Goal: Task Accomplishment & Management: Use online tool/utility

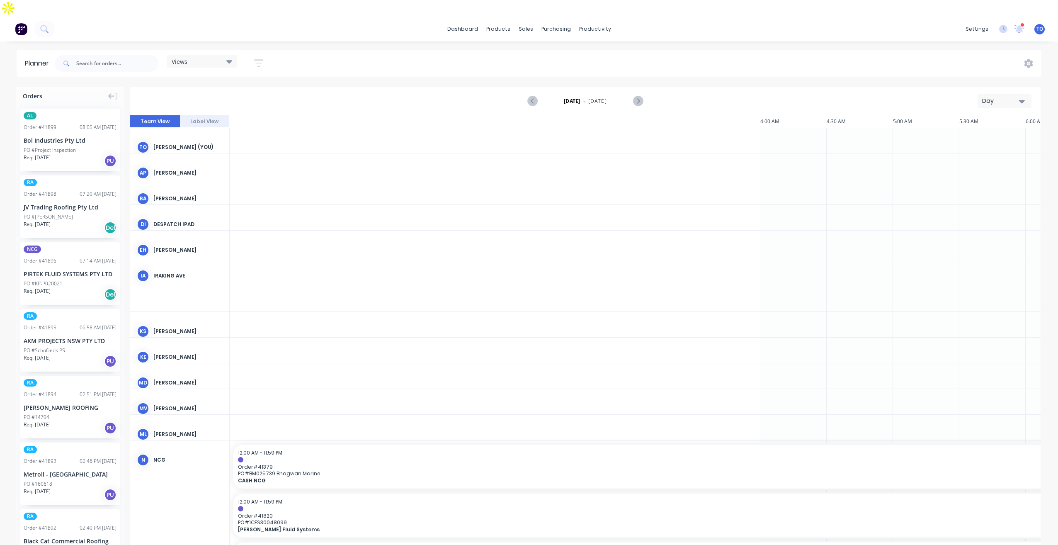
scroll to position [0, 1061]
click at [985, 97] on div "Day" at bounding box center [1001, 101] width 38 height 9
click at [976, 131] on div "Week" at bounding box center [989, 139] width 82 height 17
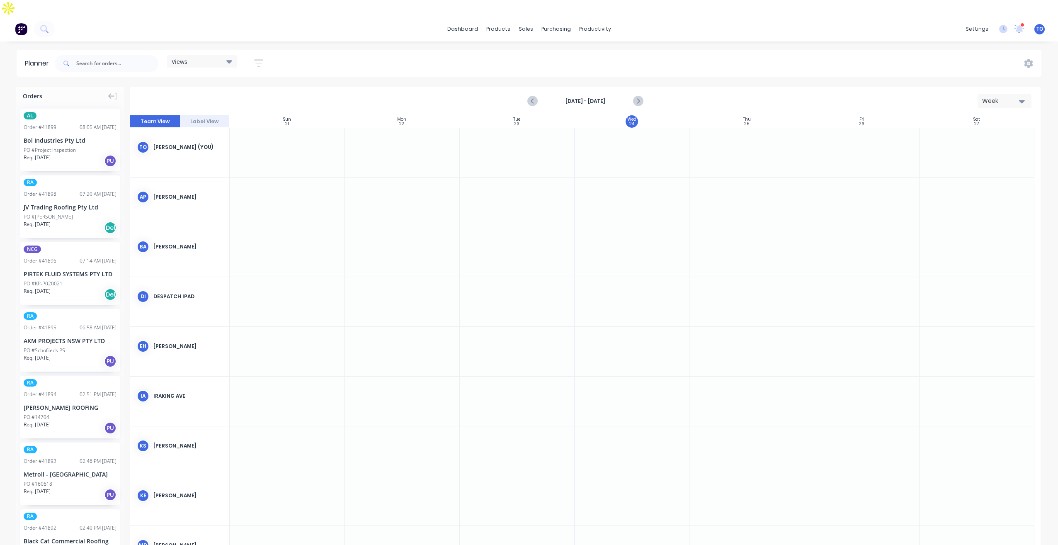
click at [254, 55] on button "button" at bounding box center [258, 63] width 27 height 16
click at [229, 115] on div "Show/Hide orders" at bounding box center [215, 119] width 58 height 9
click at [222, 131] on button "All" at bounding box center [244, 139] width 124 height 17
click at [221, 168] on div "Unscheduled" at bounding box center [248, 172] width 83 height 9
click at [250, 90] on icon "button" at bounding box center [249, 94] width 6 height 9
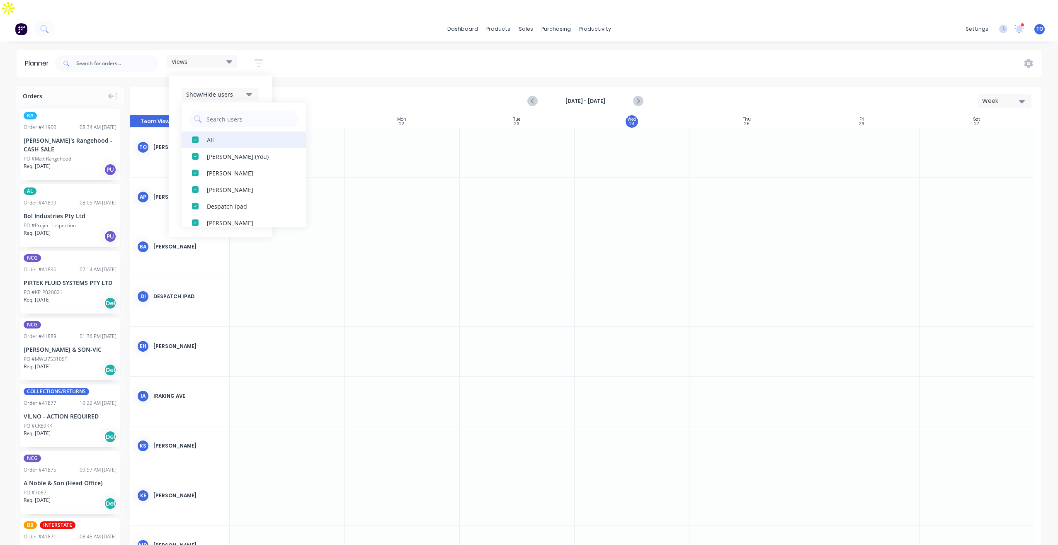
click at [213, 135] on div "All" at bounding box center [248, 139] width 83 height 9
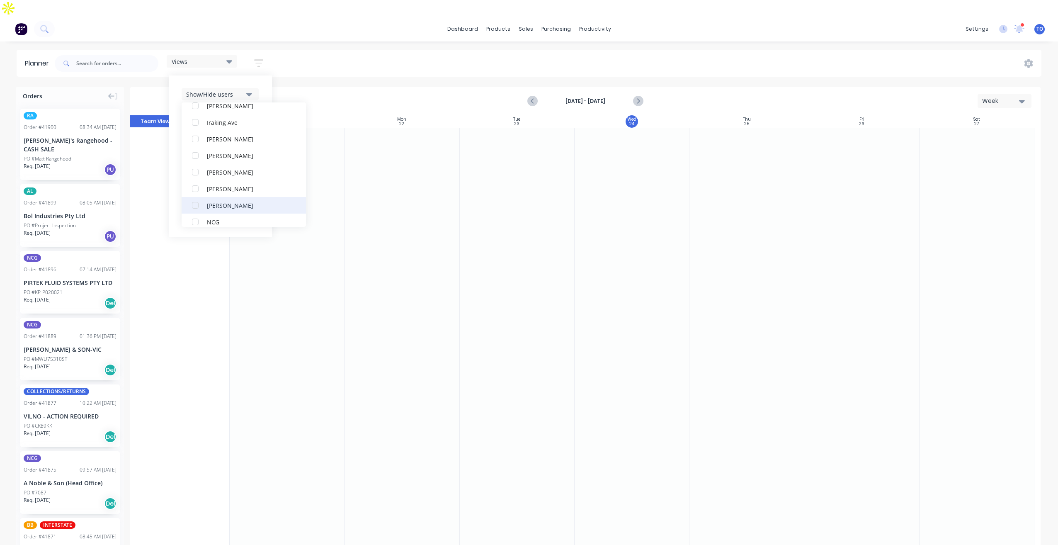
scroll to position [124, 0]
drag, startPoint x: 216, startPoint y: 196, endPoint x: 218, endPoint y: 189, distance: 7.7
click at [216, 210] on div "NCG" at bounding box center [248, 214] width 83 height 9
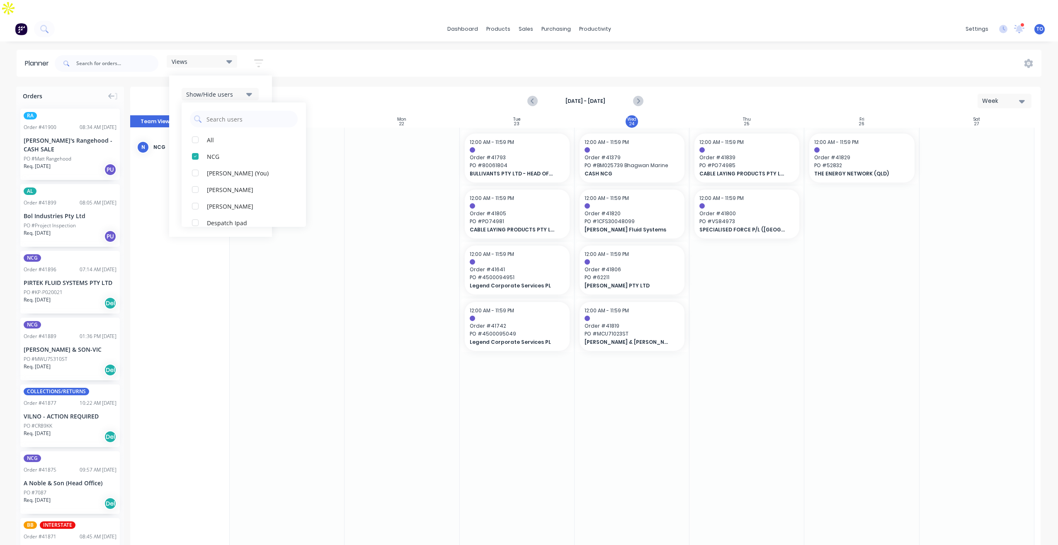
click at [264, 75] on div "Show/Hide users All NCG [PERSON_NAME] (You) [PERSON_NAME] [PERSON_NAME] Despatc…" at bounding box center [220, 155] width 103 height 161
click at [245, 138] on button "Filter by status" at bounding box center [220, 144] width 77 height 12
click at [218, 185] on div "All" at bounding box center [248, 189] width 83 height 9
click at [268, 110] on div "Show/Hide users Show/Hide orders Filter by status All Draft Quote Archived Deli…" at bounding box center [220, 155] width 103 height 161
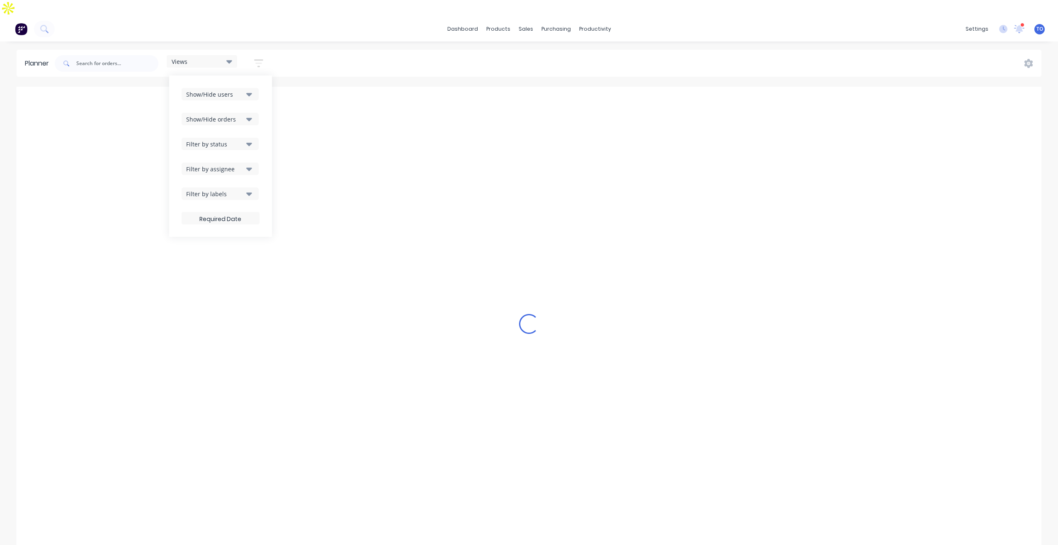
click at [247, 164] on icon "button" at bounding box center [249, 168] width 6 height 9
click at [330, 33] on div "dashboard products sales purchasing productivity dashboard products Product Cat…" at bounding box center [529, 289] width 1058 height 545
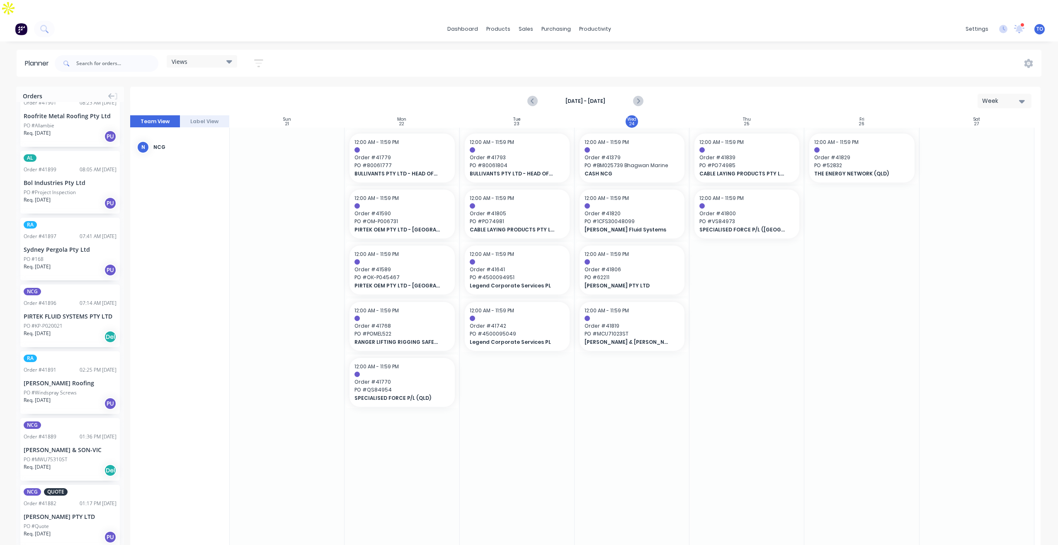
scroll to position [166, 0]
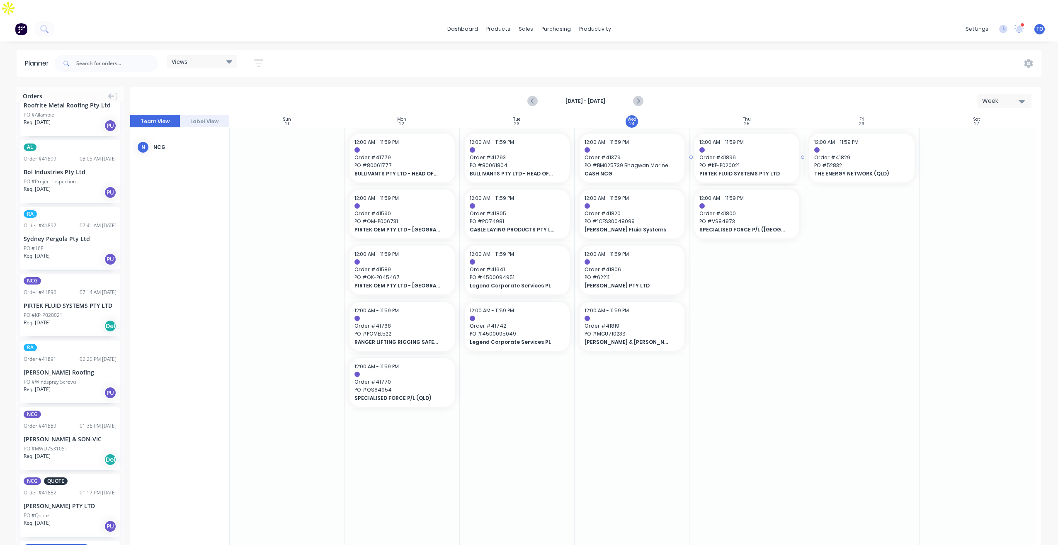
drag, startPoint x: 53, startPoint y: 269, endPoint x: 698, endPoint y: 170, distance: 651.9
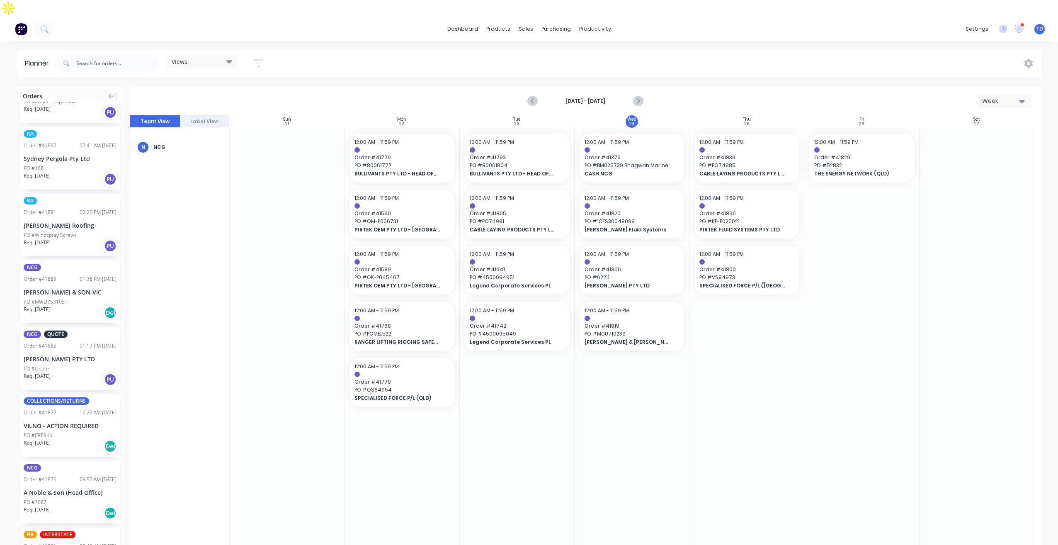
scroll to position [249, 0]
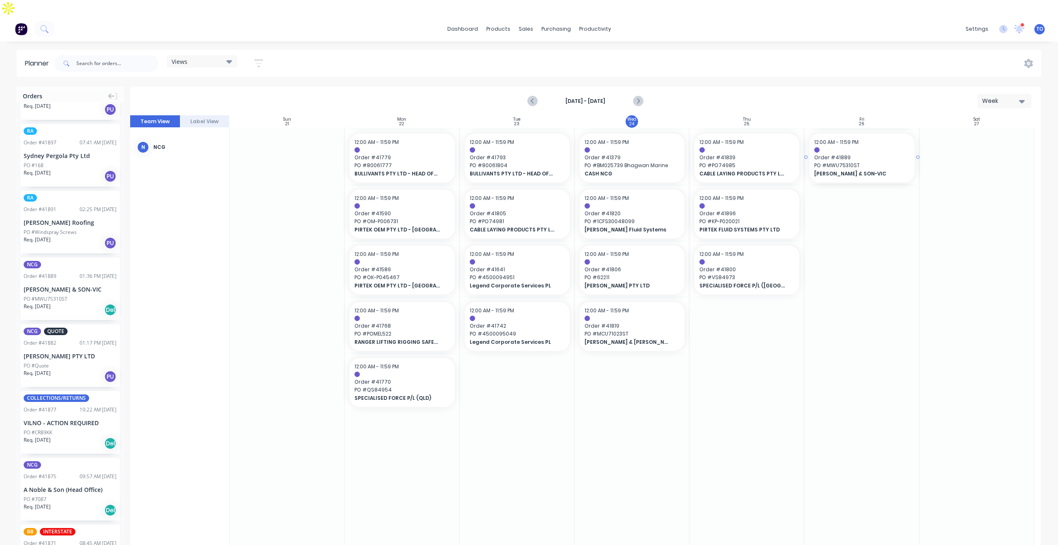
drag, startPoint x: 36, startPoint y: 257, endPoint x: 817, endPoint y: 180, distance: 784.2
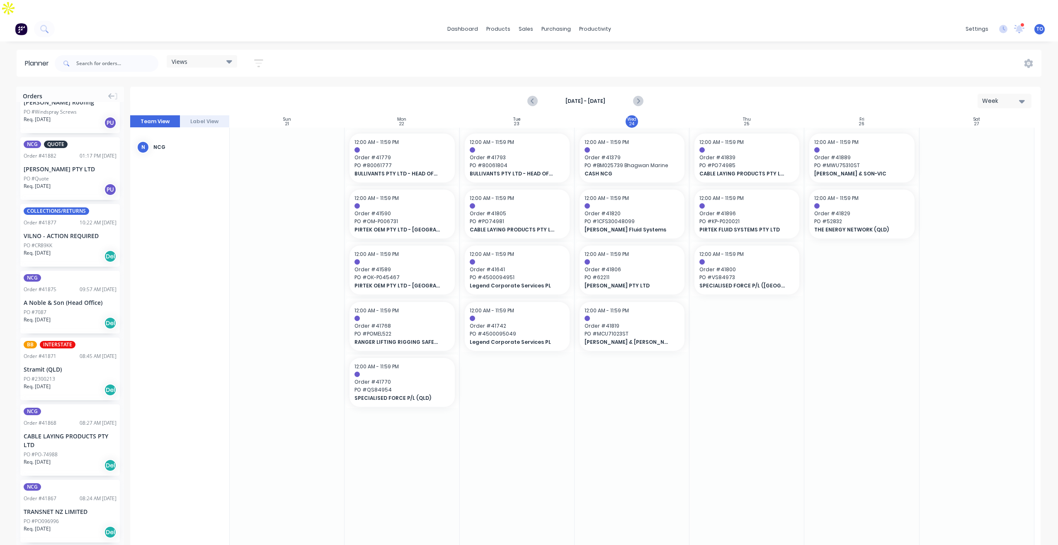
scroll to position [373, 0]
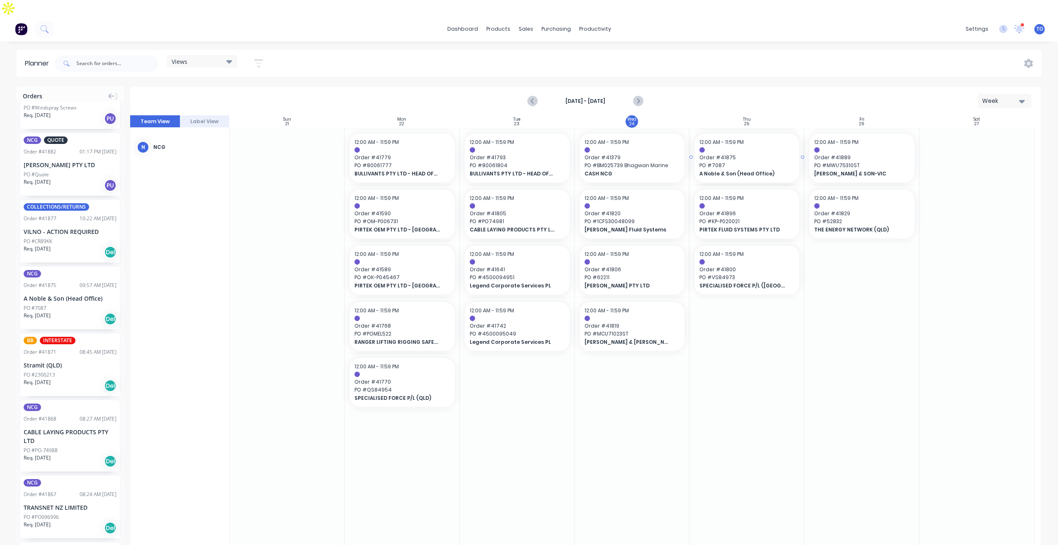
drag, startPoint x: 36, startPoint y: 255, endPoint x: 732, endPoint y: 190, distance: 699.3
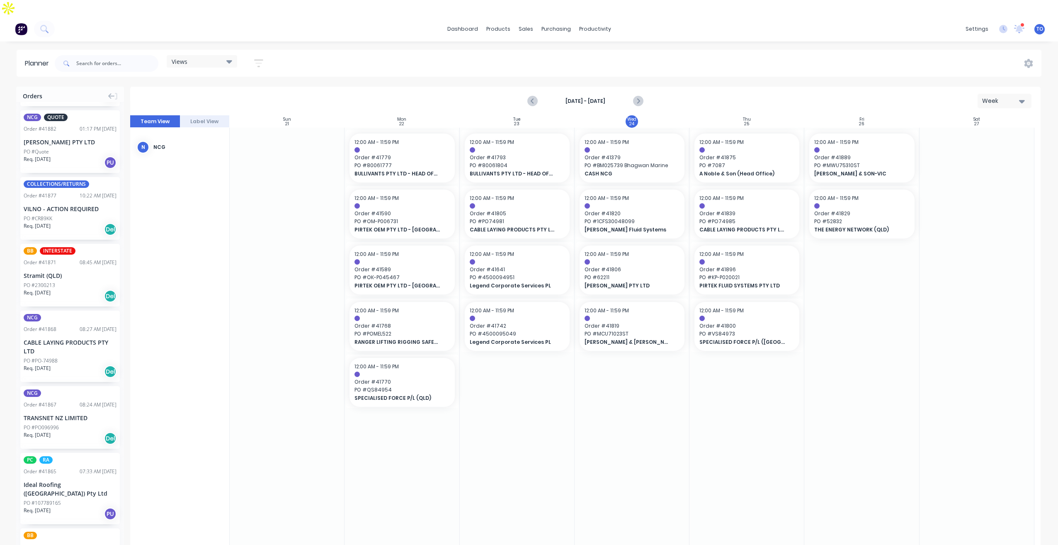
scroll to position [414, 0]
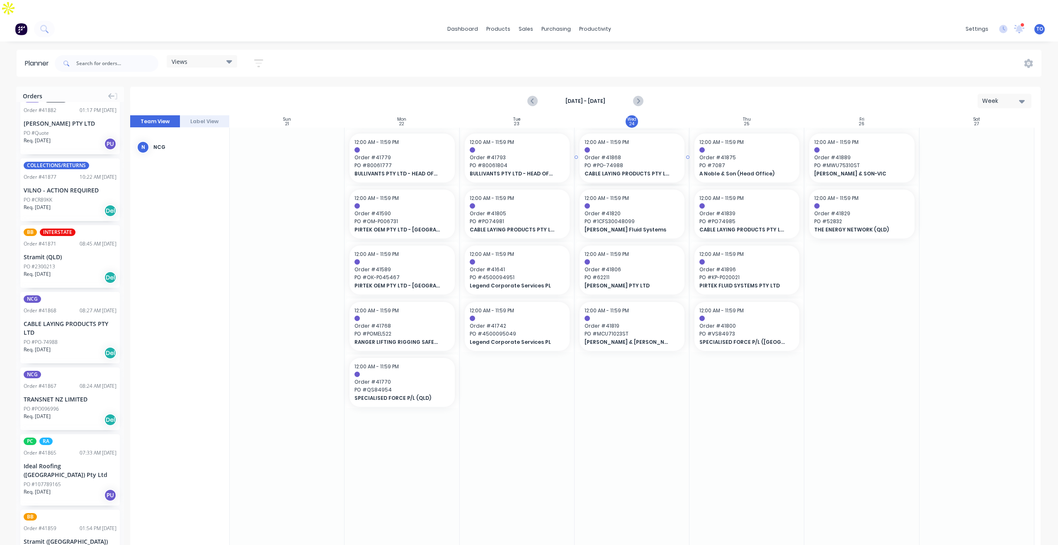
drag, startPoint x: 40, startPoint y: 285, endPoint x: 601, endPoint y: 202, distance: 567.2
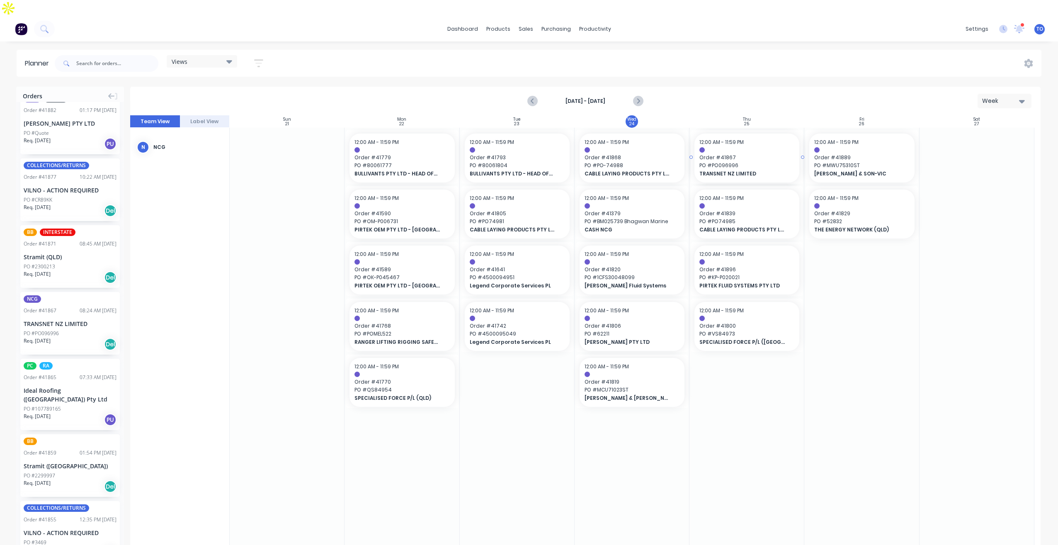
drag, startPoint x: 37, startPoint y: 293, endPoint x: 754, endPoint y: 182, distance: 724.7
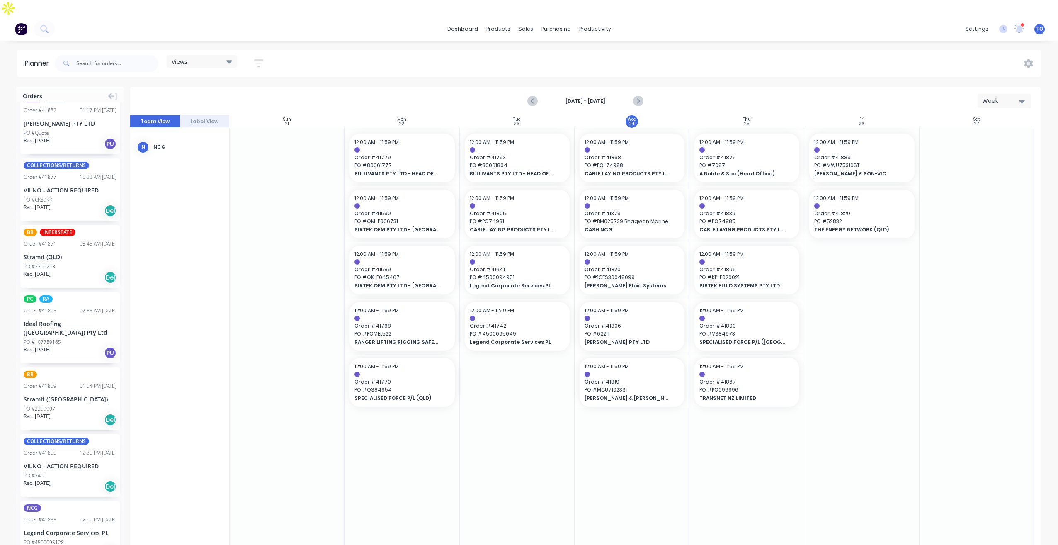
scroll to position [444, 0]
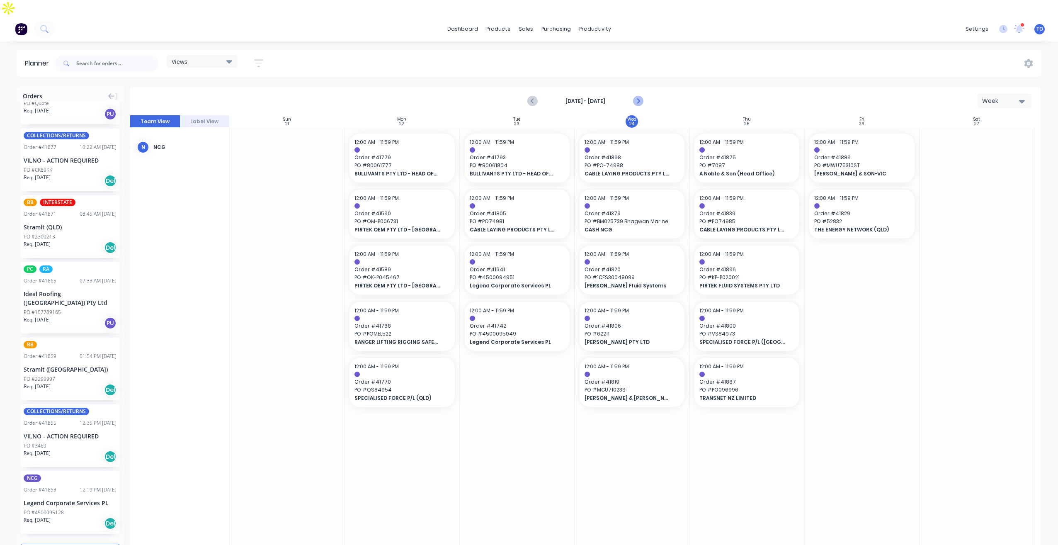
click at [637, 98] on icon "Next page" at bounding box center [638, 101] width 4 height 7
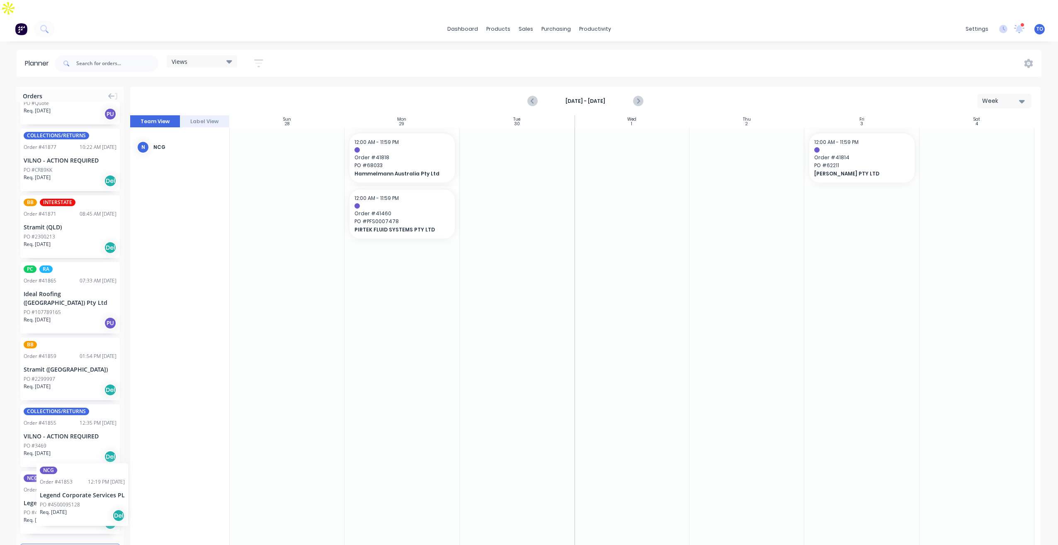
drag, startPoint x: 43, startPoint y: 458, endPoint x: 26, endPoint y: 434, distance: 29.7
drag, startPoint x: 43, startPoint y: 462, endPoint x: 831, endPoint y: 246, distance: 816.8
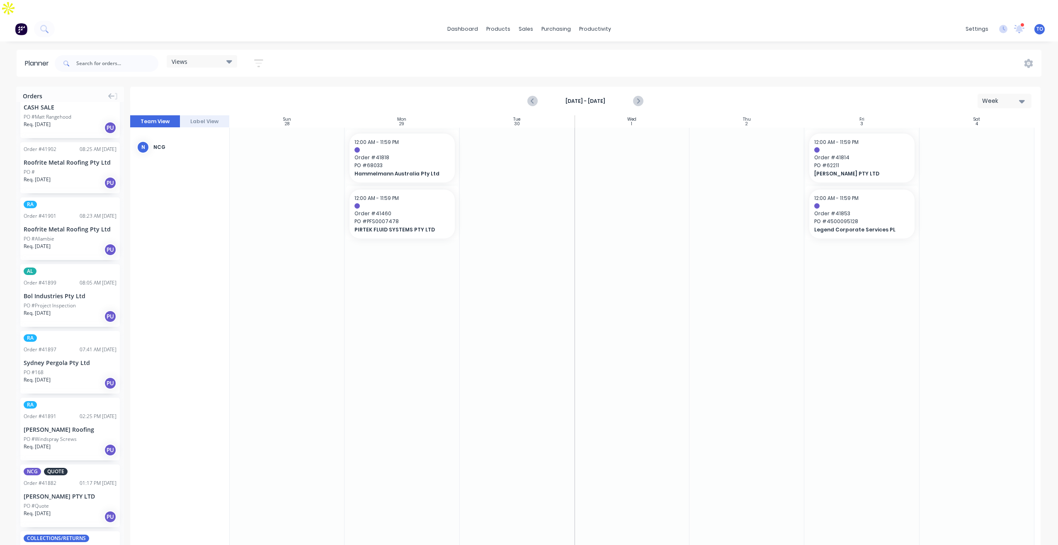
scroll to position [0, 0]
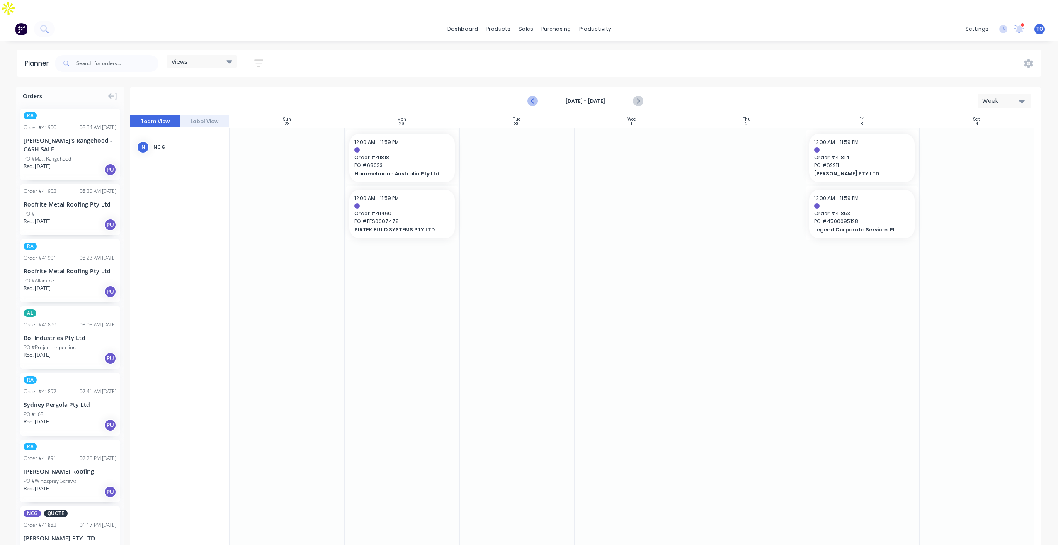
click at [529, 96] on icon "Previous page" at bounding box center [533, 101] width 10 height 10
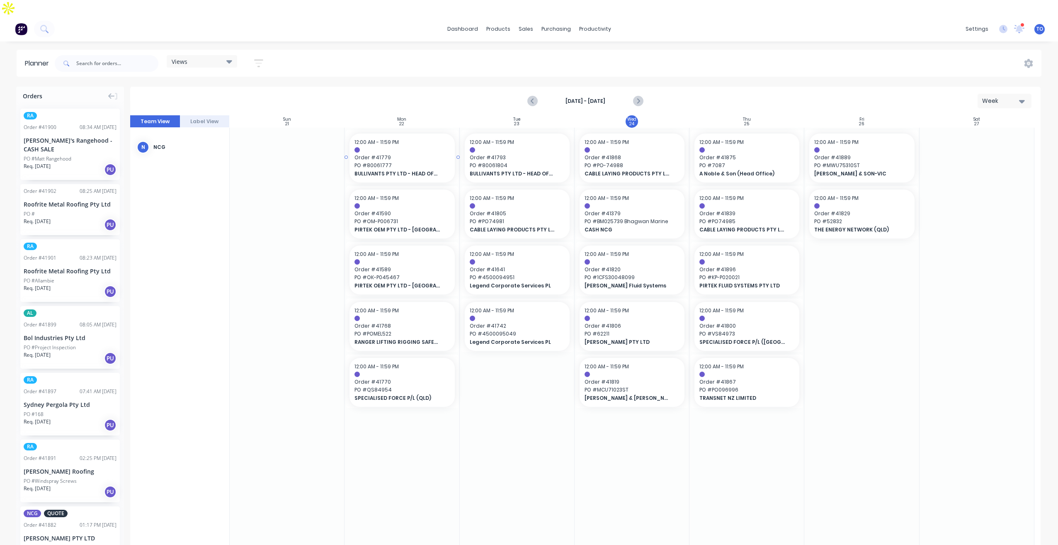
click at [388, 154] on span "Order # 41779" at bounding box center [401, 157] width 95 height 7
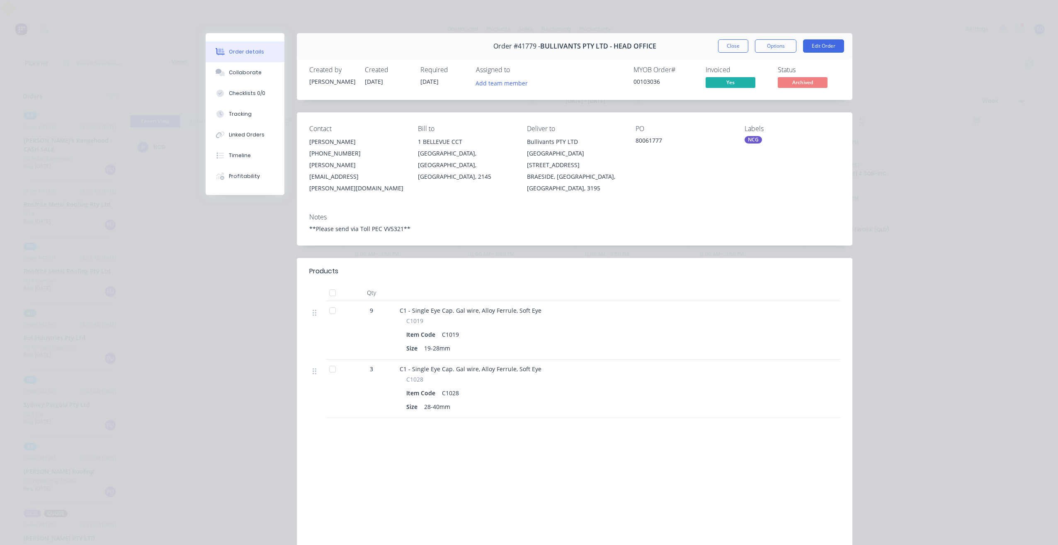
click at [727, 39] on div "Order #41779 - BULLIVANTS PTY LTD - HEAD OFFICE Close Options Edit Order" at bounding box center [574, 46] width 555 height 26
click at [731, 49] on button "Close" at bounding box center [733, 45] width 30 height 13
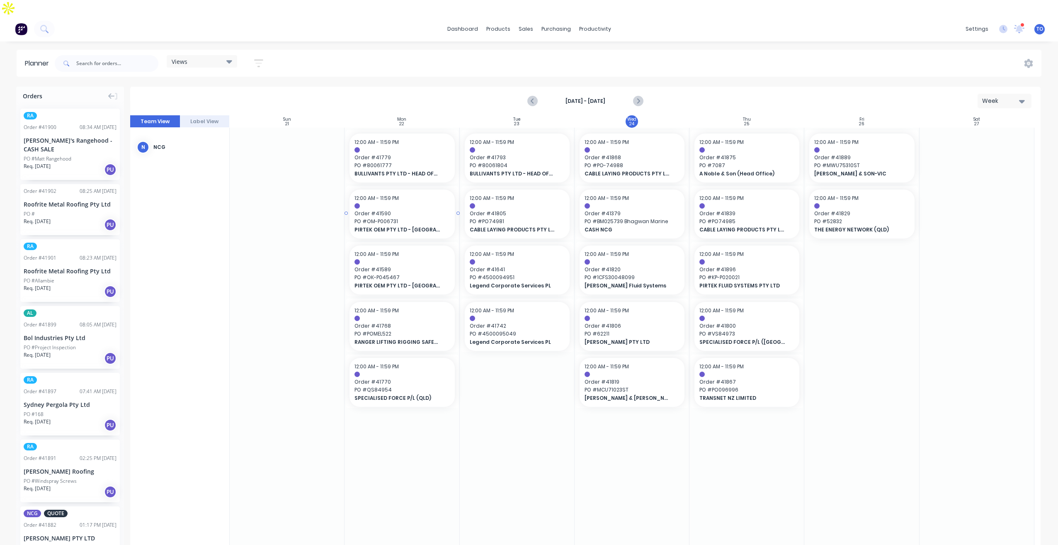
click at [403, 218] on span "PO # OM-P006731" at bounding box center [401, 221] width 95 height 7
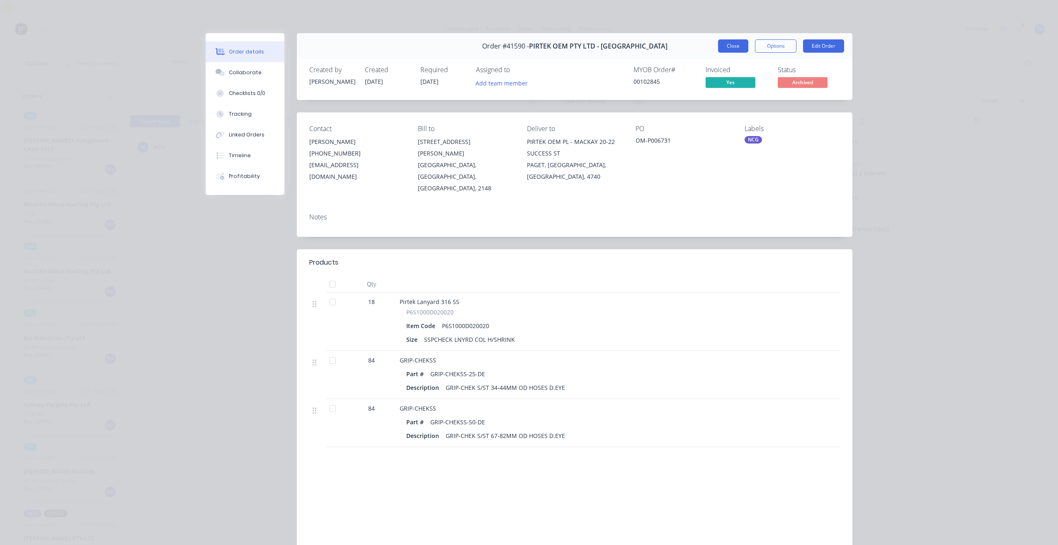
click at [729, 43] on button "Close" at bounding box center [733, 45] width 30 height 13
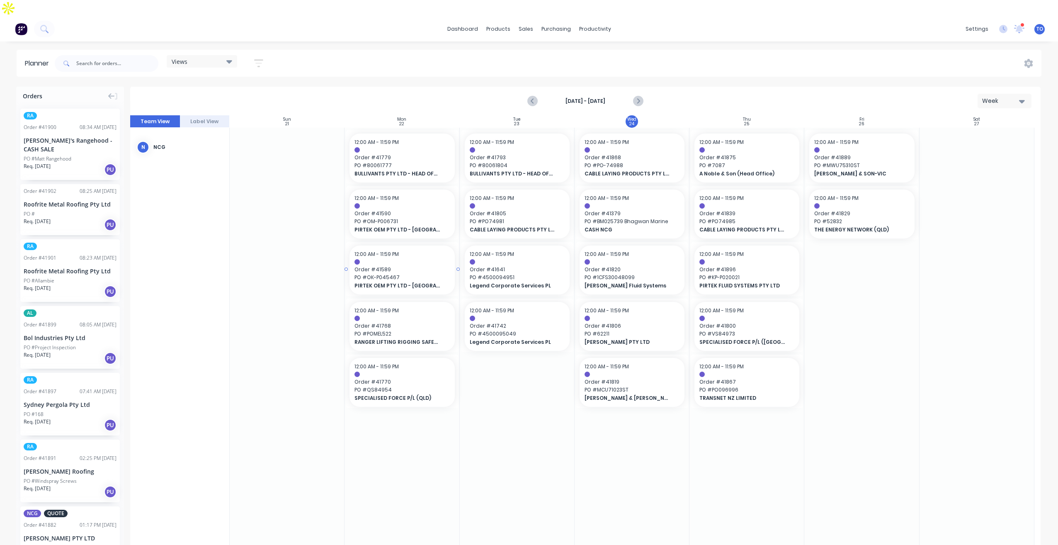
click at [385, 274] on span "PO # OK-P045467" at bounding box center [401, 277] width 95 height 7
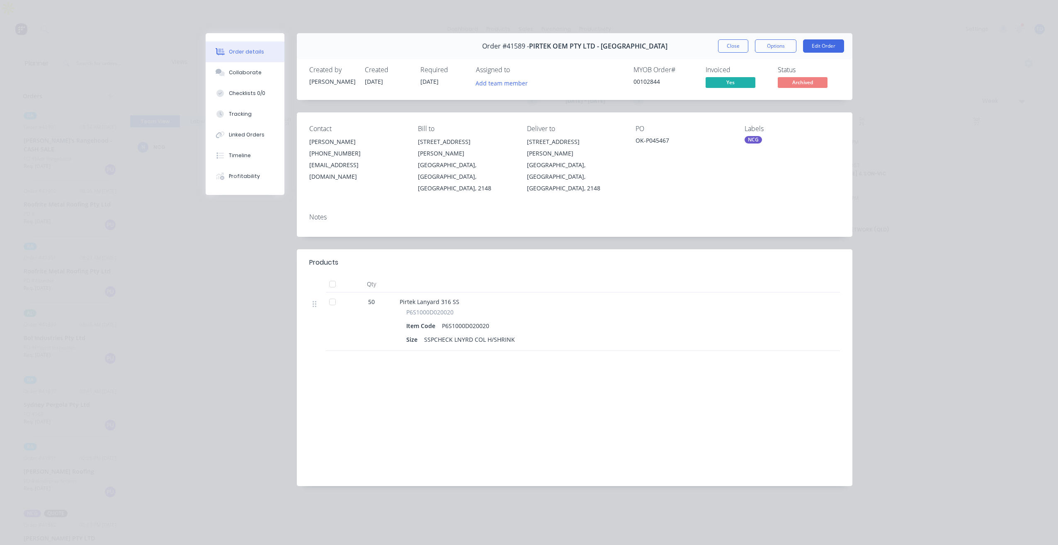
click at [733, 53] on div "Order #41589 - PIRTEK OEM PTY LTD - [GEOGRAPHIC_DATA] Close Options Edit Order" at bounding box center [574, 46] width 555 height 26
click at [729, 49] on button "Close" at bounding box center [733, 45] width 30 height 13
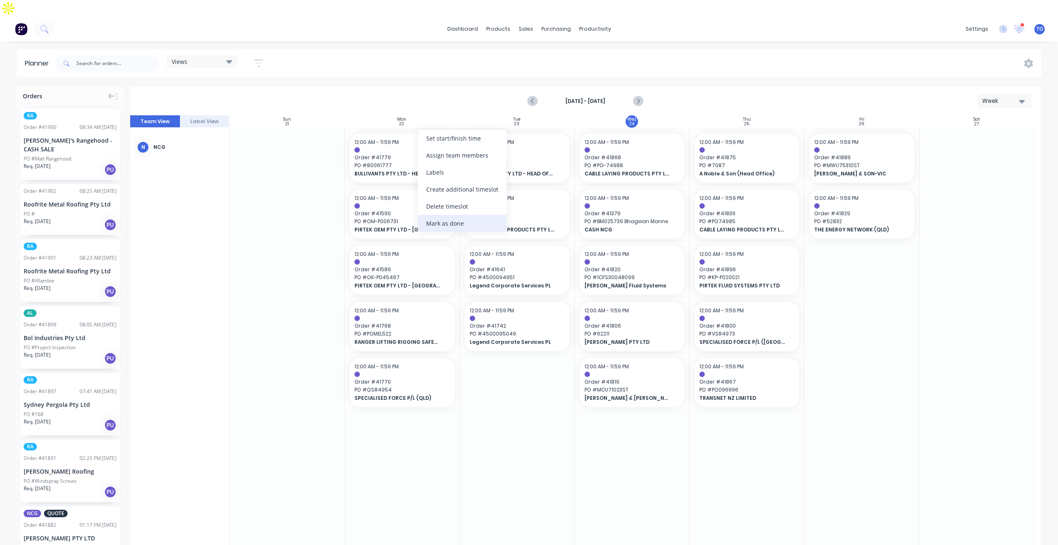
click at [448, 223] on div "Mark as done" at bounding box center [462, 223] width 89 height 17
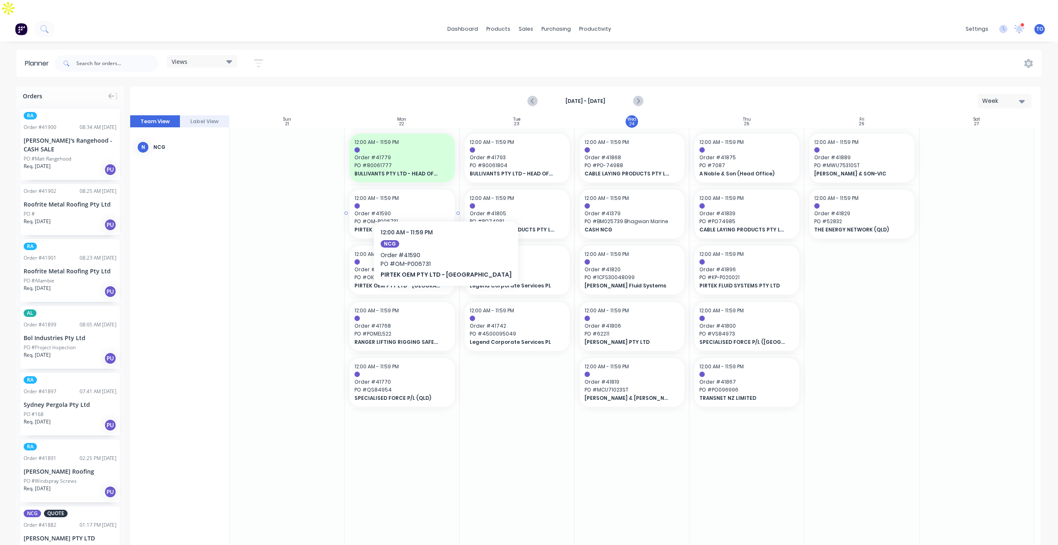
click at [429, 210] on span "Order # 41590" at bounding box center [401, 213] width 95 height 7
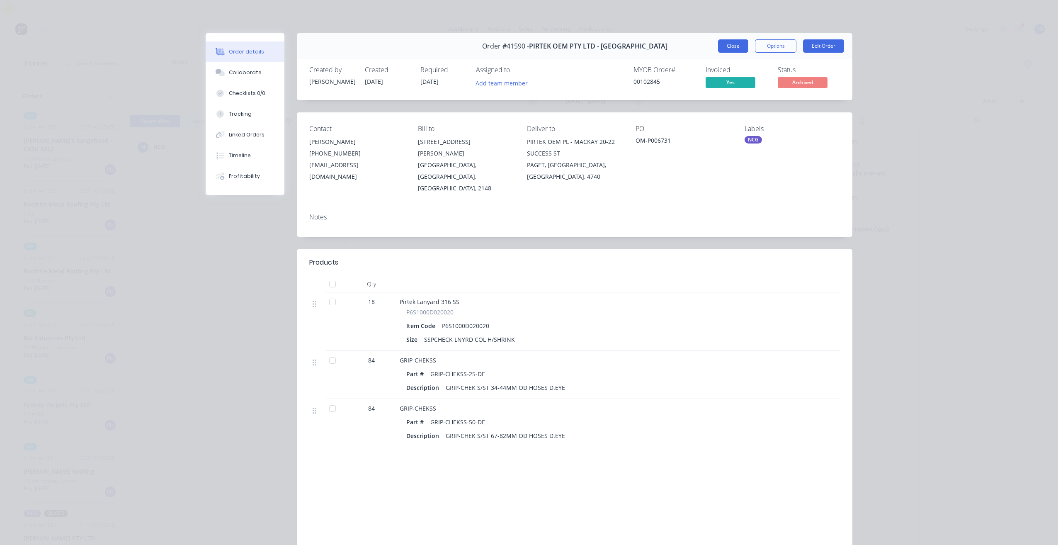
click at [733, 47] on button "Close" at bounding box center [733, 45] width 30 height 13
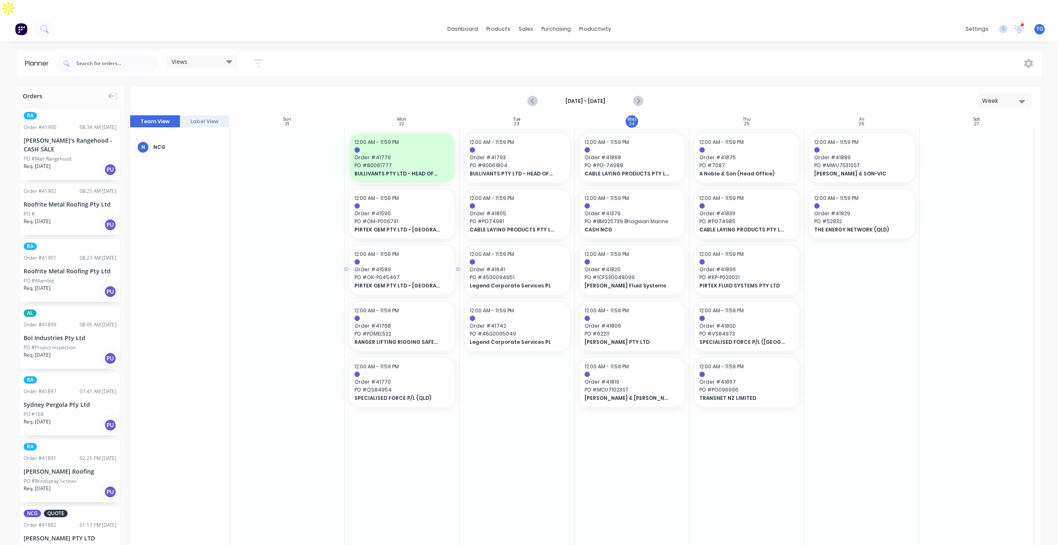
click at [413, 259] on div at bounding box center [401, 261] width 95 height 5
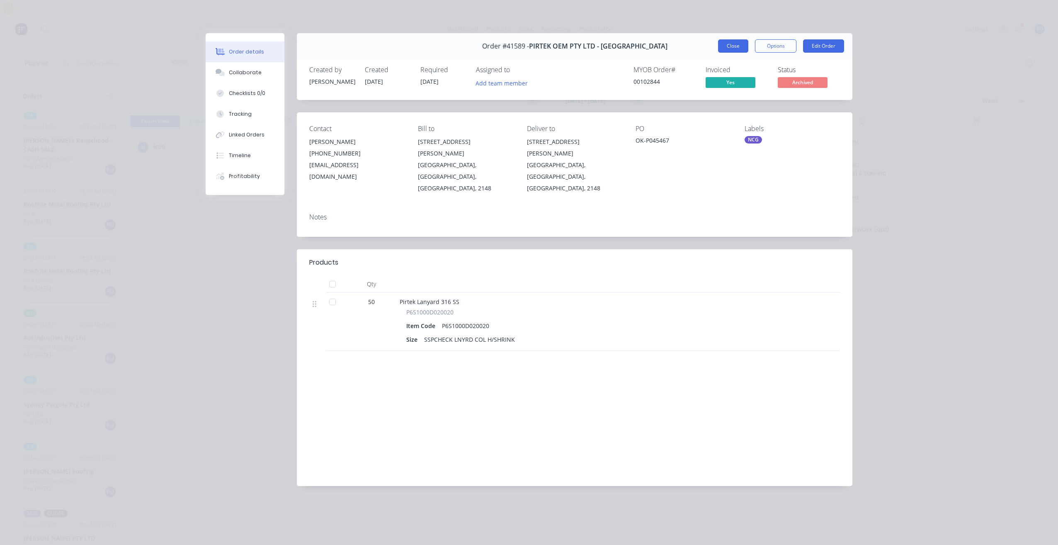
click at [726, 50] on button "Close" at bounding box center [733, 45] width 30 height 13
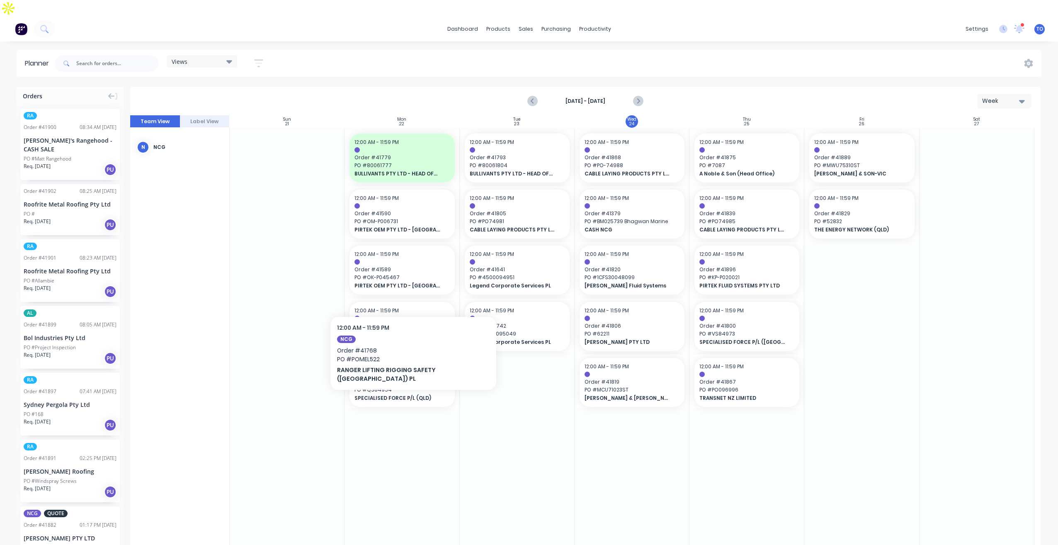
click at [395, 307] on span "12:00 AM - 11:59 PM" at bounding box center [376, 310] width 44 height 7
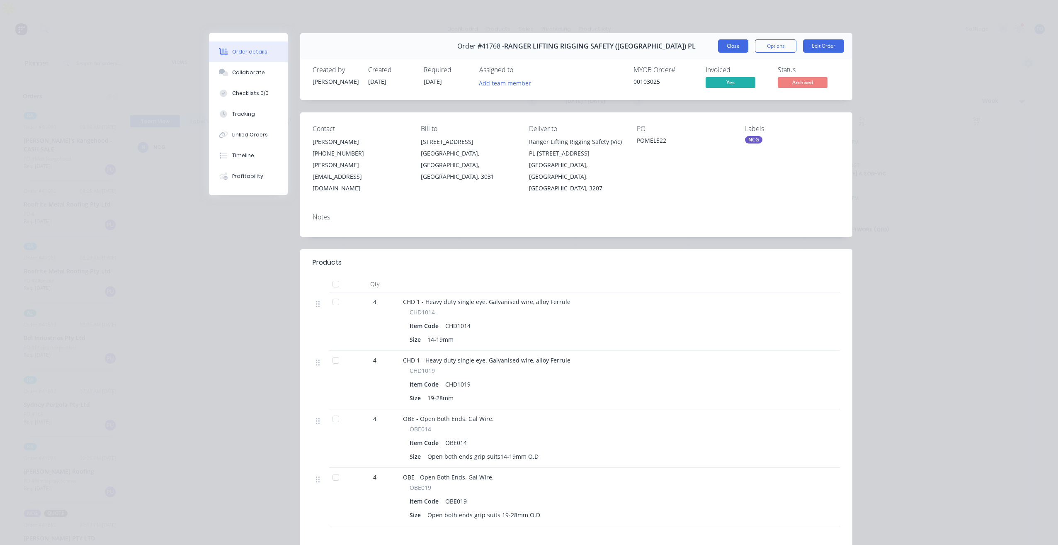
click at [737, 48] on button "Close" at bounding box center [733, 45] width 30 height 13
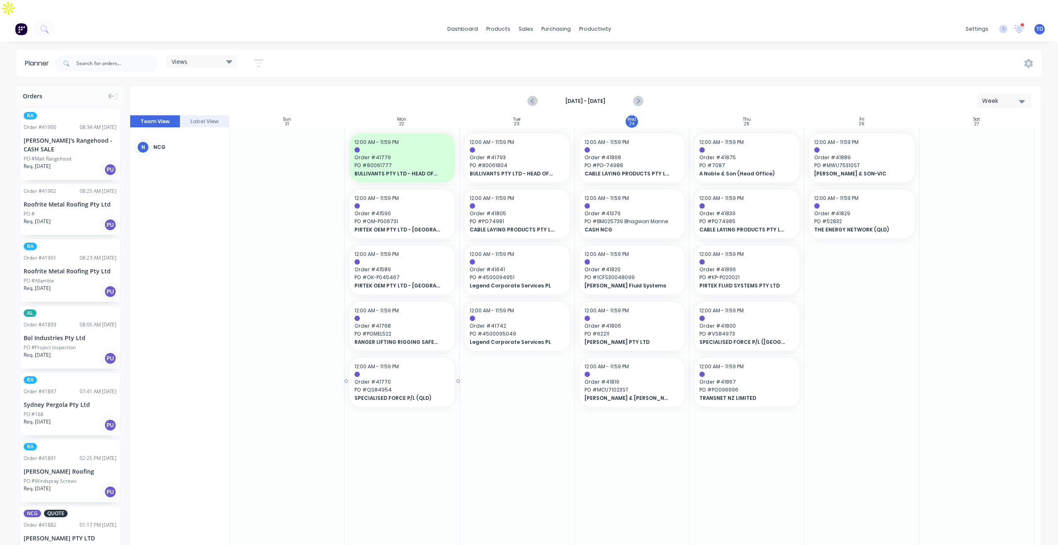
click at [401, 378] on span "Order # 41770" at bounding box center [401, 381] width 95 height 7
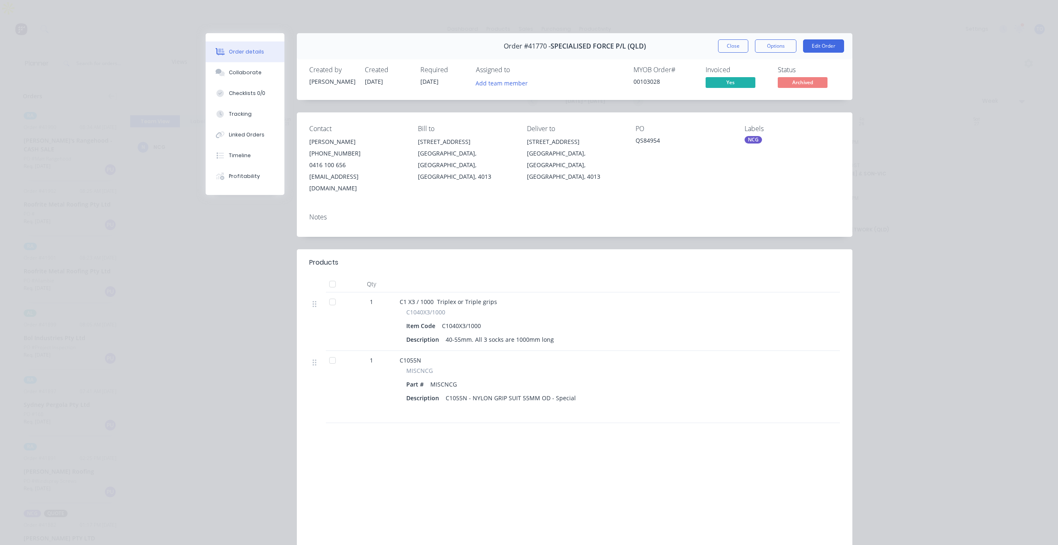
click at [725, 53] on div "Order #41770 - SPECIALISED FORCE P/L (QLD) Close Options Edit Order" at bounding box center [574, 46] width 555 height 26
click at [716, 53] on div "Order #41770 - SPECIALISED FORCE P/L (QLD) Close Options Edit Order" at bounding box center [574, 46] width 555 height 26
click at [721, 51] on button "Close" at bounding box center [733, 45] width 30 height 13
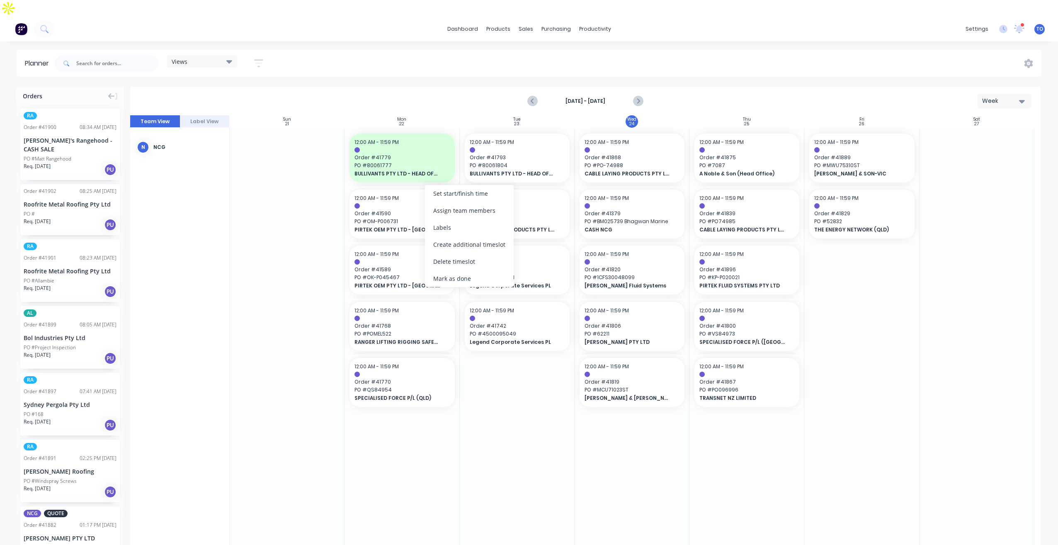
click at [458, 280] on div "Mark as done" at bounding box center [469, 278] width 89 height 17
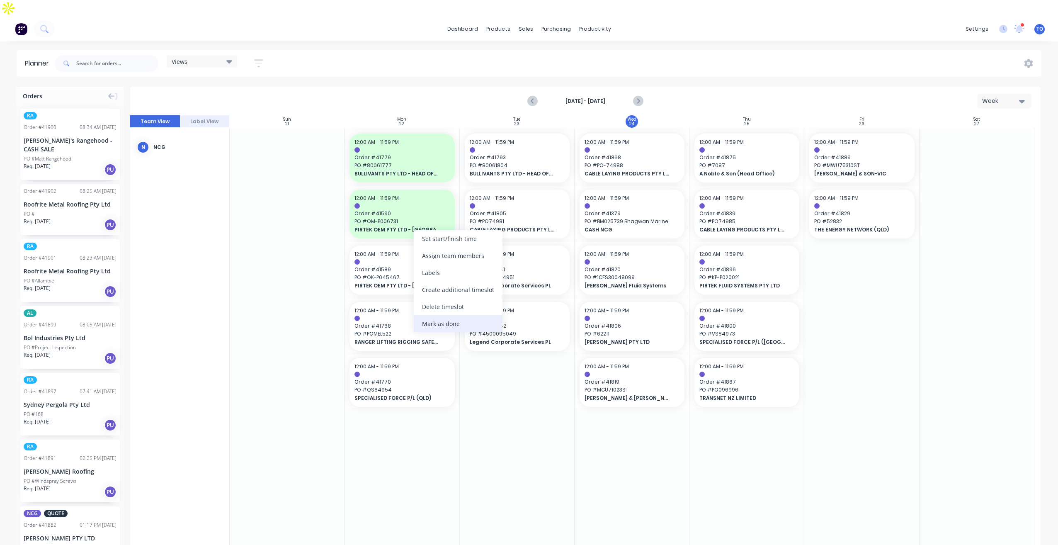
click at [434, 327] on div "Mark as done" at bounding box center [458, 323] width 89 height 17
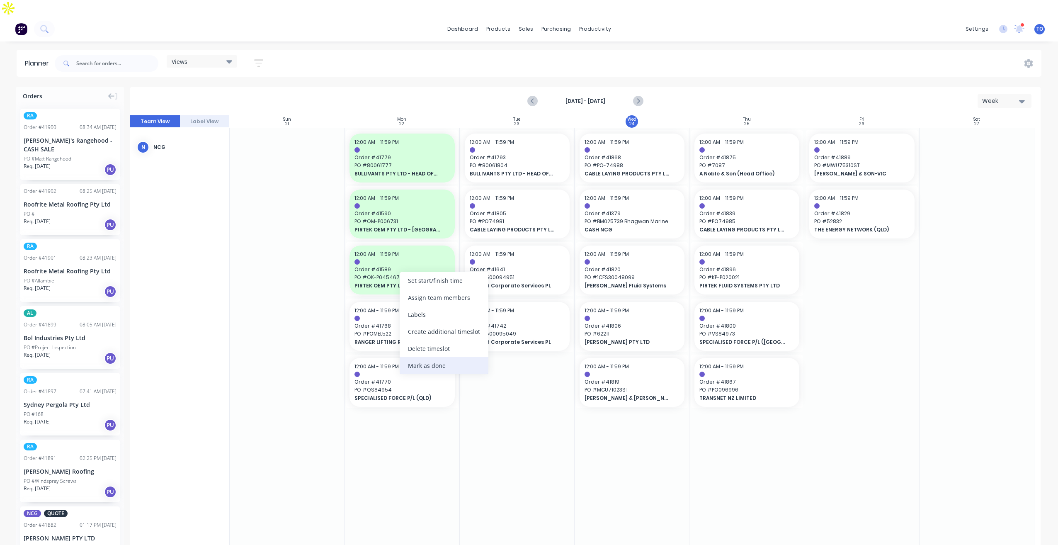
click at [420, 365] on div "Mark as done" at bounding box center [444, 365] width 89 height 17
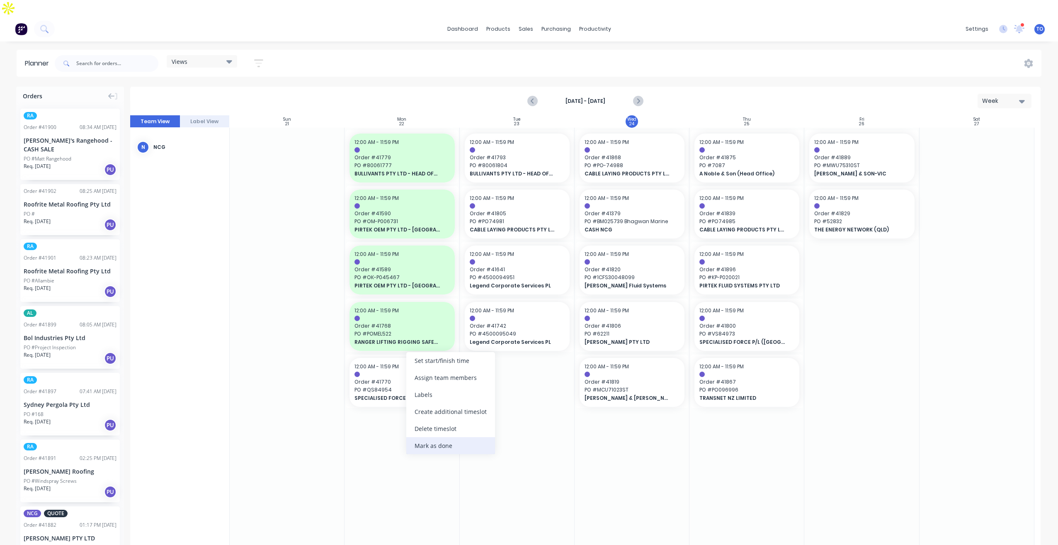
click at [425, 442] on div "Mark as done" at bounding box center [450, 445] width 89 height 17
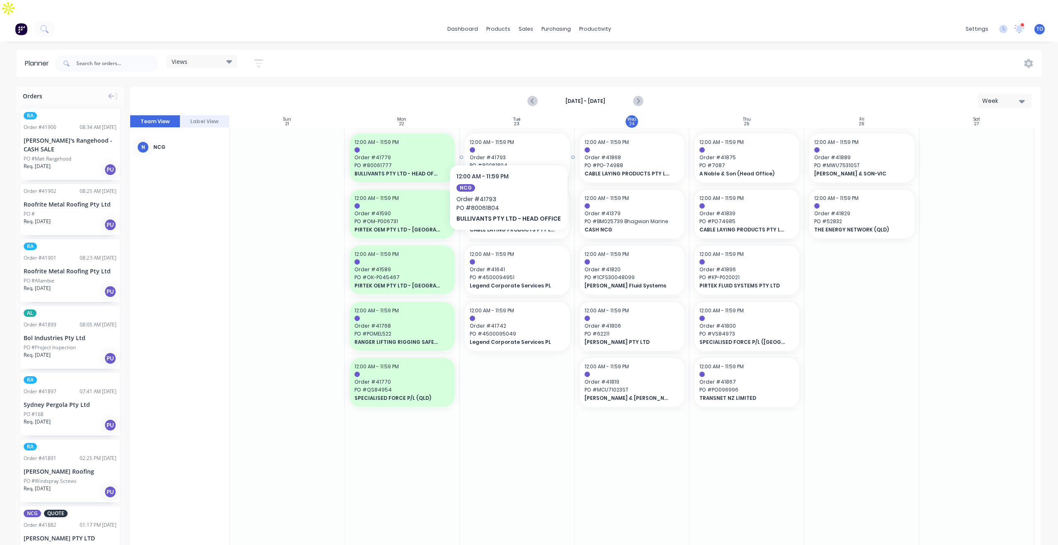
click at [506, 154] on span "Order # 41793" at bounding box center [517, 157] width 95 height 7
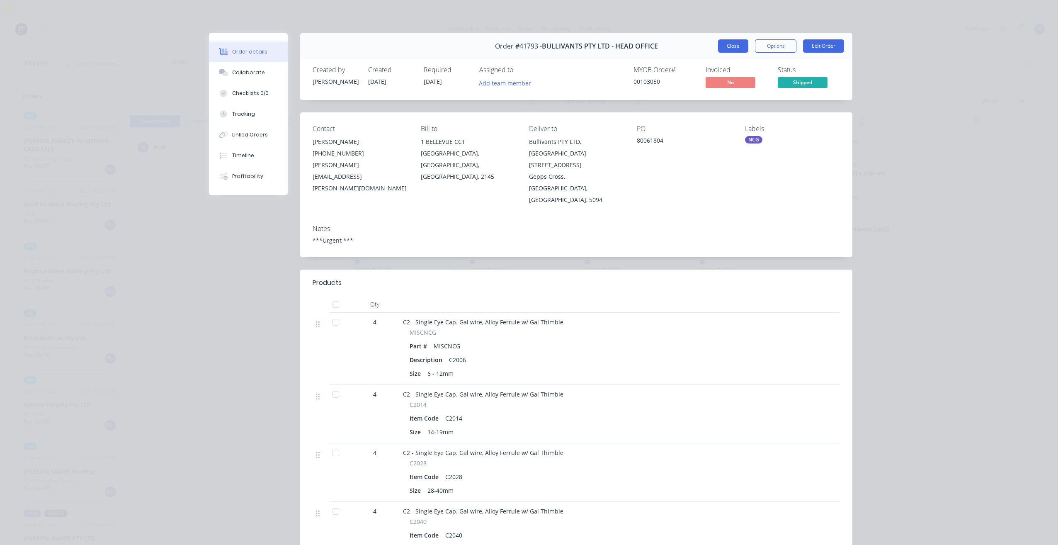
click at [733, 49] on button "Close" at bounding box center [733, 45] width 30 height 13
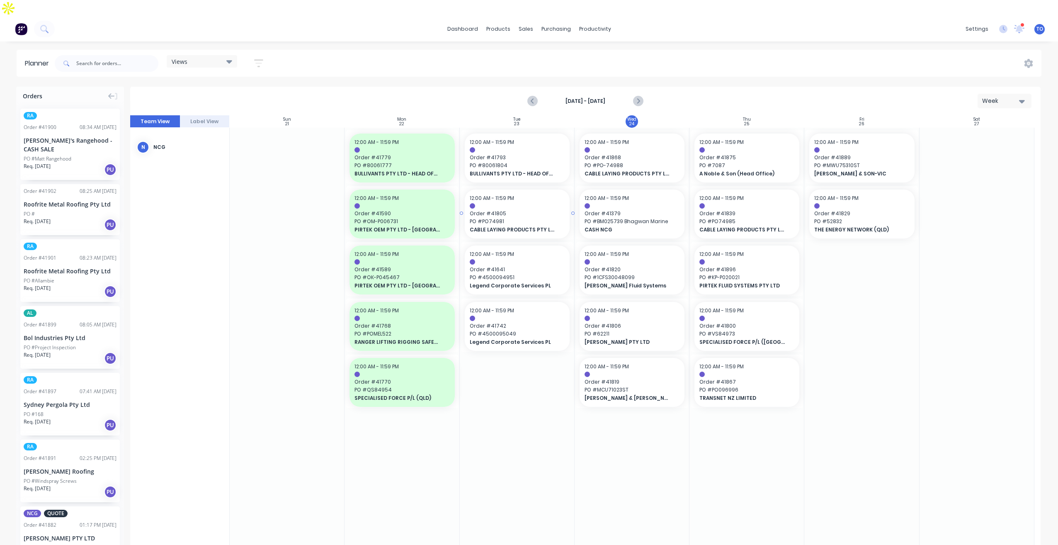
click at [522, 218] on span "PO # PO74981" at bounding box center [517, 221] width 95 height 7
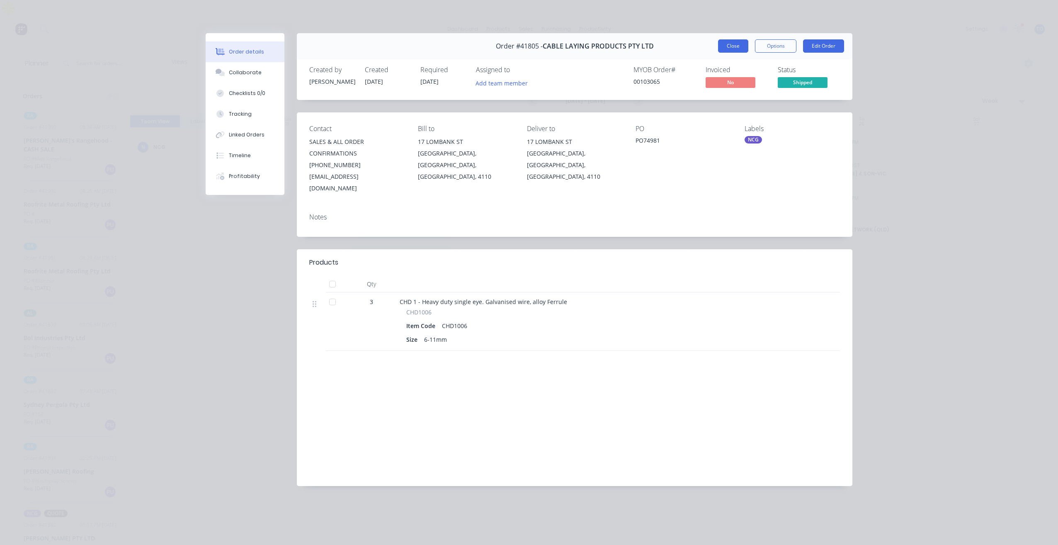
click at [733, 48] on button "Close" at bounding box center [733, 45] width 30 height 13
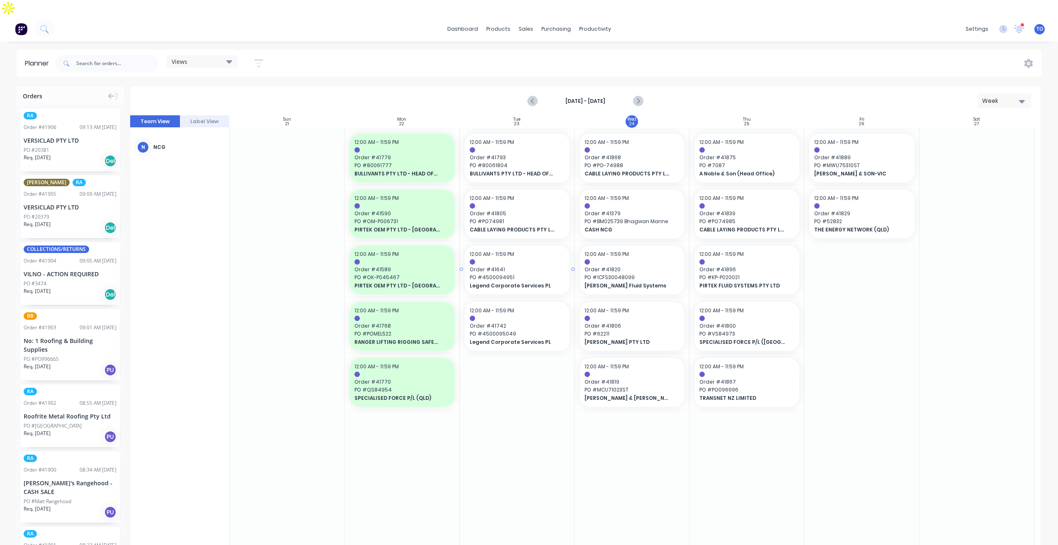
click at [487, 259] on div at bounding box center [517, 261] width 95 height 5
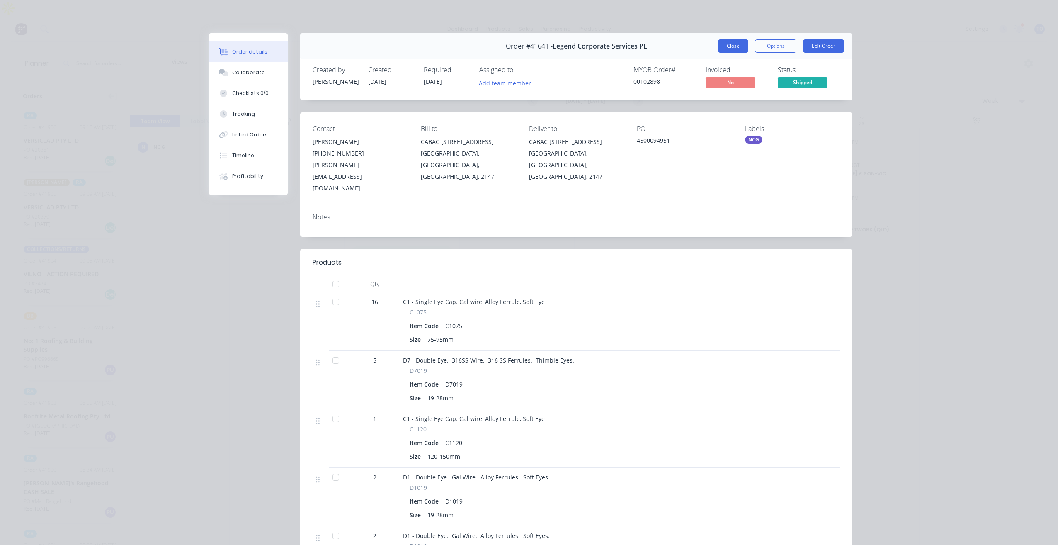
click at [736, 46] on button "Close" at bounding box center [733, 45] width 30 height 13
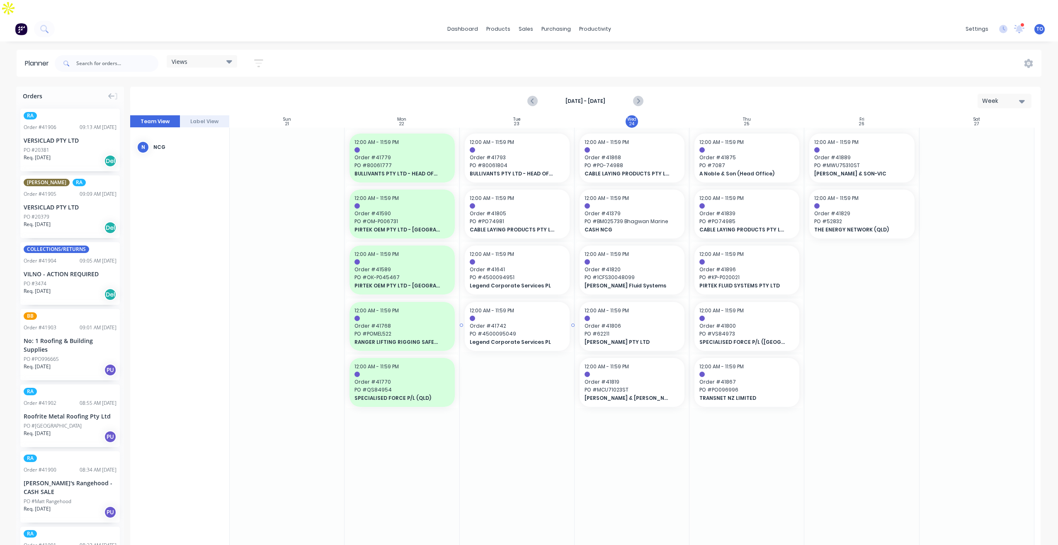
click at [504, 322] on span "Order # 41742" at bounding box center [517, 325] width 95 height 7
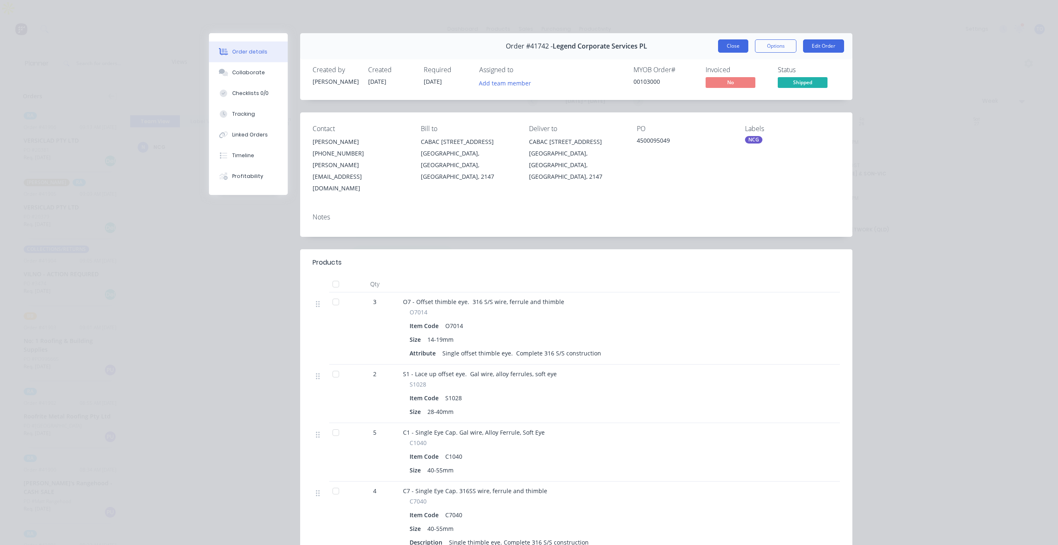
click at [727, 51] on button "Close" at bounding box center [733, 45] width 30 height 13
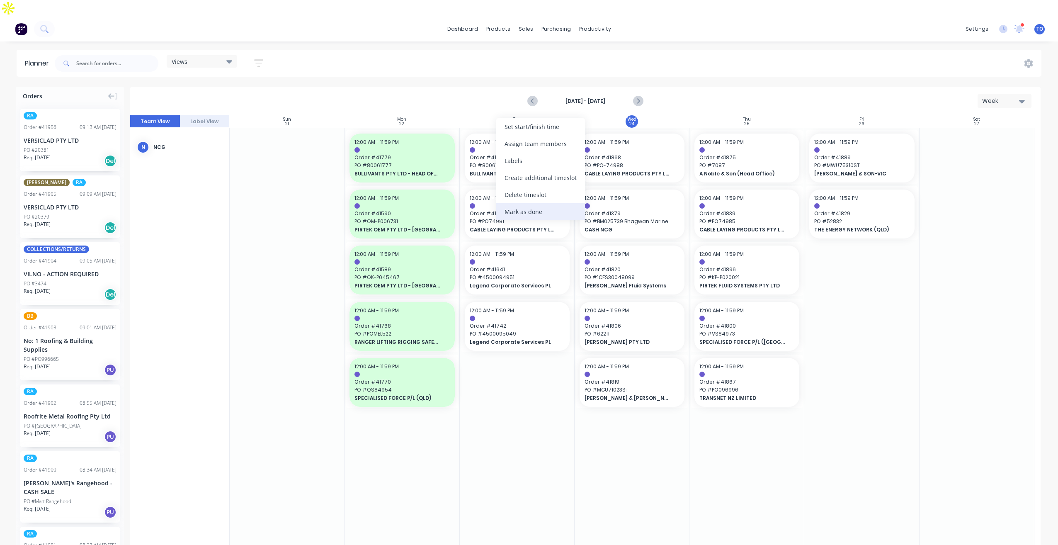
click at [529, 213] on div "Mark as done" at bounding box center [540, 211] width 89 height 17
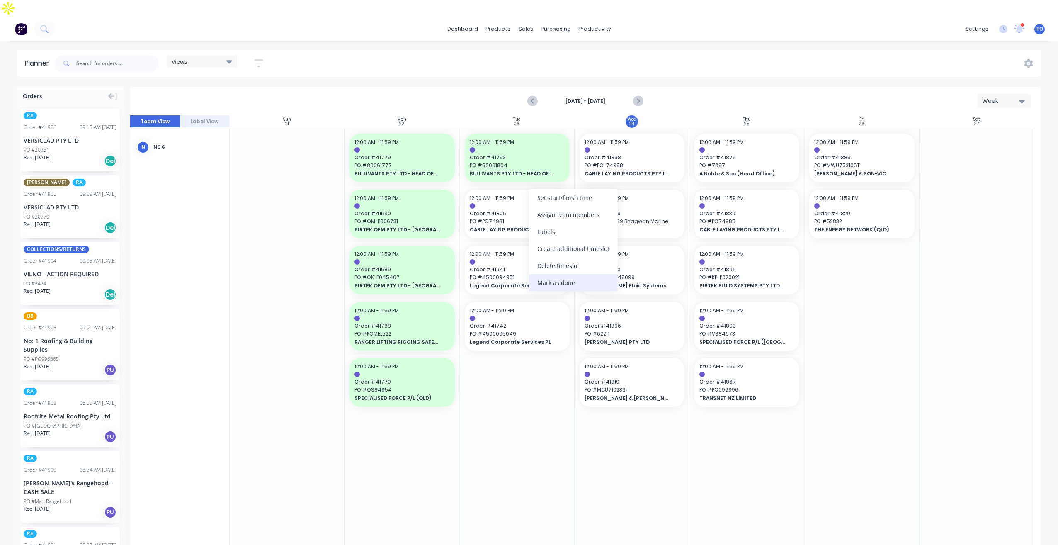
click at [545, 283] on div "Mark as done" at bounding box center [573, 282] width 89 height 17
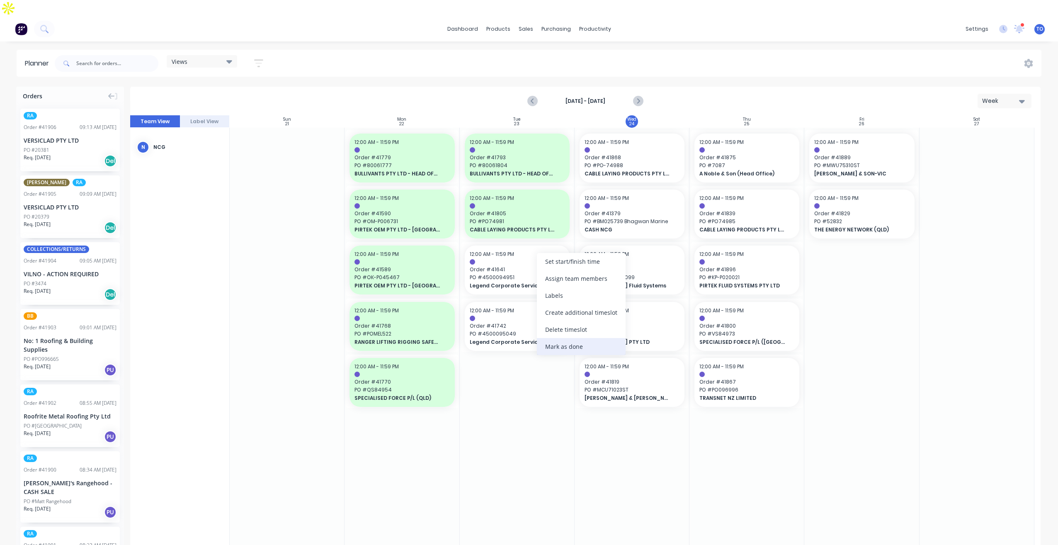
click at [556, 347] on div "Mark as done" at bounding box center [581, 346] width 89 height 17
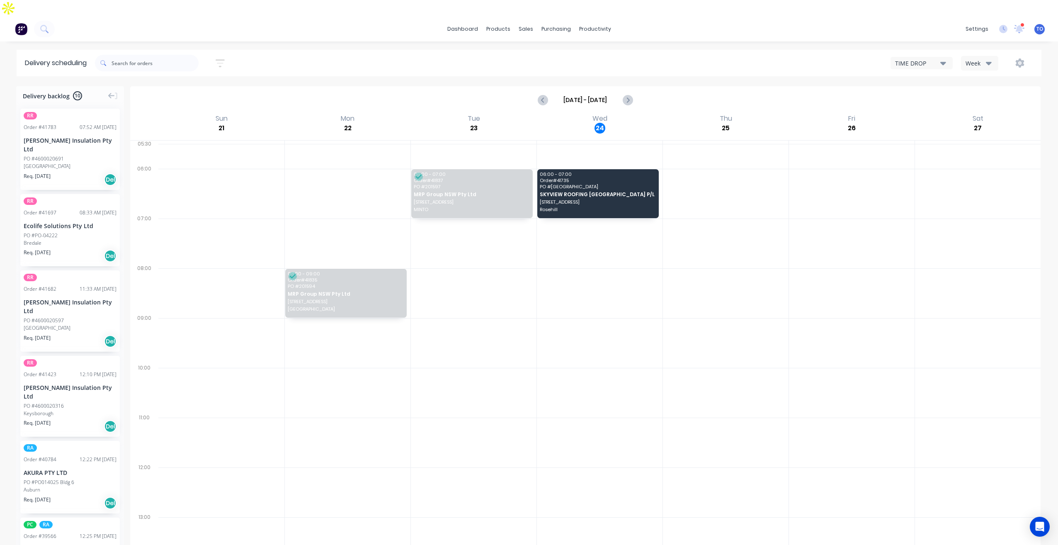
click at [981, 35] on div "dashboard products sales purchasing productivity dashboard products Product Cat…" at bounding box center [529, 289] width 1058 height 545
click at [981, 59] on div "Week" at bounding box center [977, 63] width 24 height 9
click at [979, 93] on div "Vehicle" at bounding box center [1002, 101] width 82 height 17
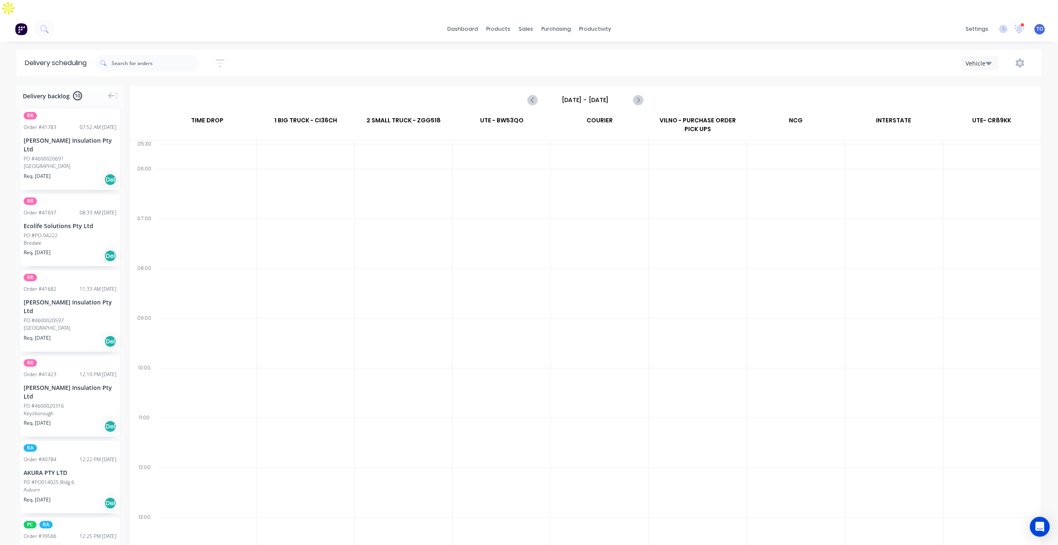
click at [595, 94] on input "Sunday - 21/09/25" at bounding box center [585, 100] width 82 height 12
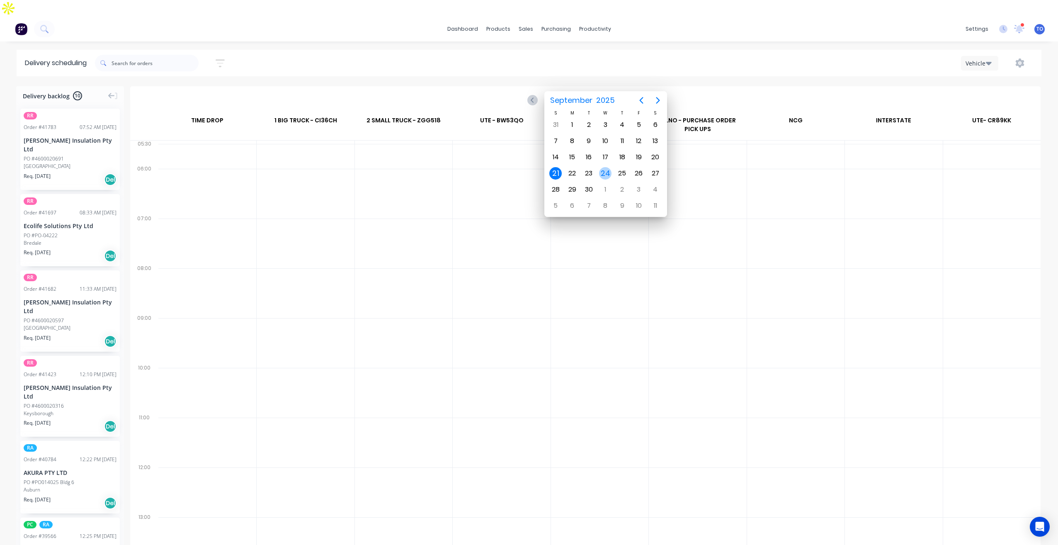
click at [603, 177] on div "24" at bounding box center [605, 173] width 12 height 12
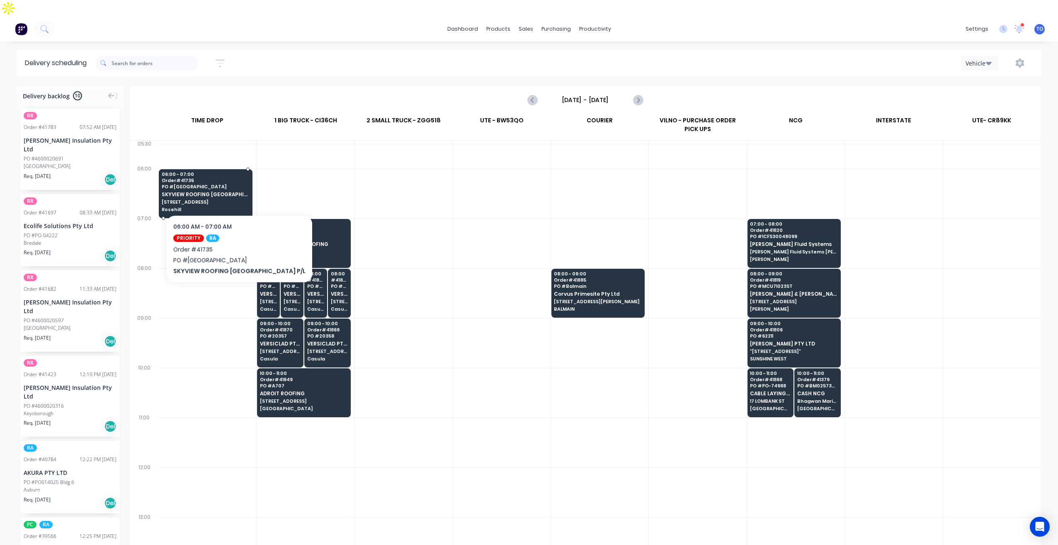
click at [220, 189] on div "06:00 - 07:00 Order # 41735 PO # Rosehill West SKYVIEW ROOFING AUSTRALIA P/L 6 …" at bounding box center [205, 192] width 93 height 46
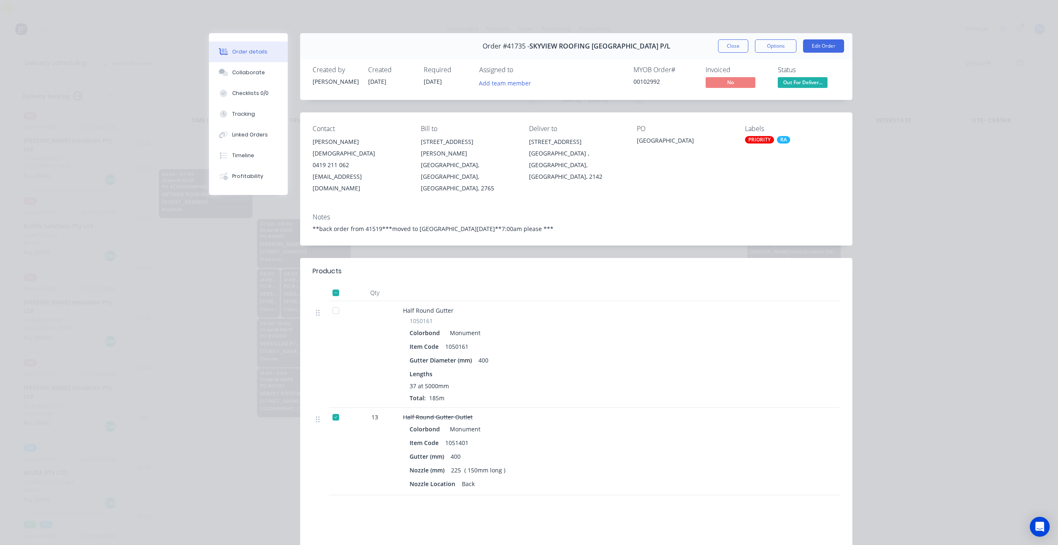
drag, startPoint x: 729, startPoint y: 45, endPoint x: 640, endPoint y: 62, distance: 90.7
click at [729, 45] on button "Close" at bounding box center [733, 45] width 30 height 13
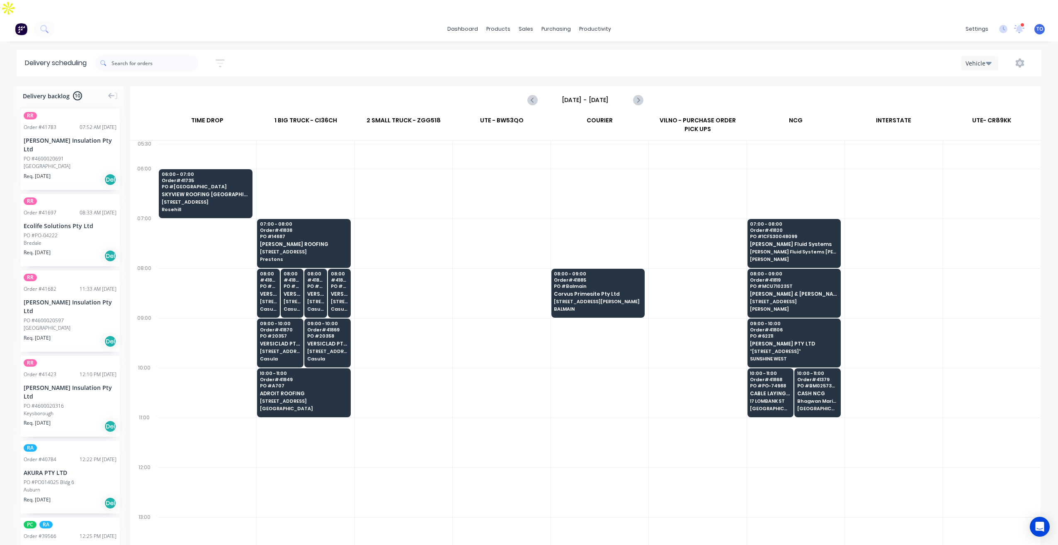
click at [571, 94] on input "Wednesday - 24/09/25" at bounding box center [585, 100] width 82 height 12
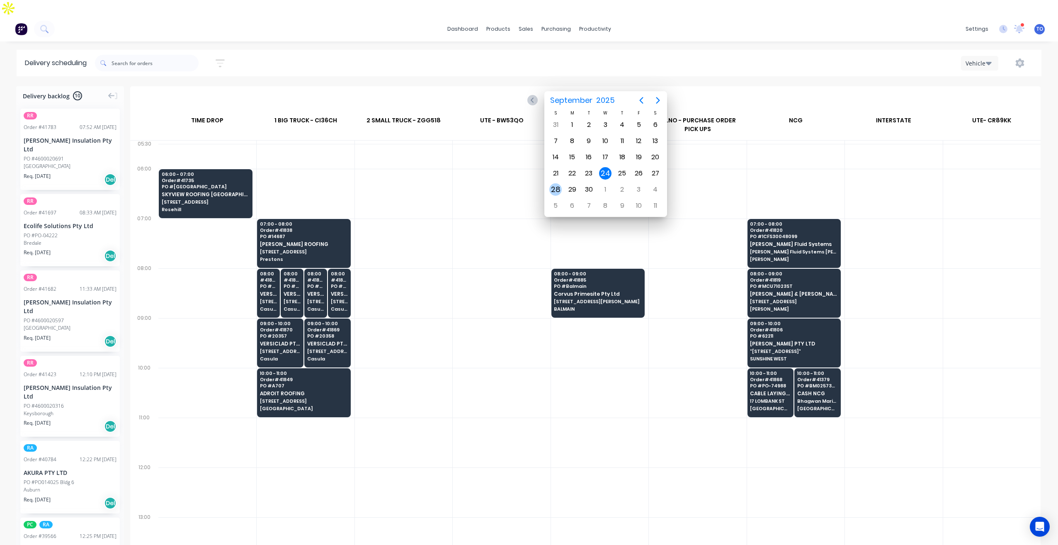
click at [553, 192] on div "28" at bounding box center [555, 189] width 12 height 12
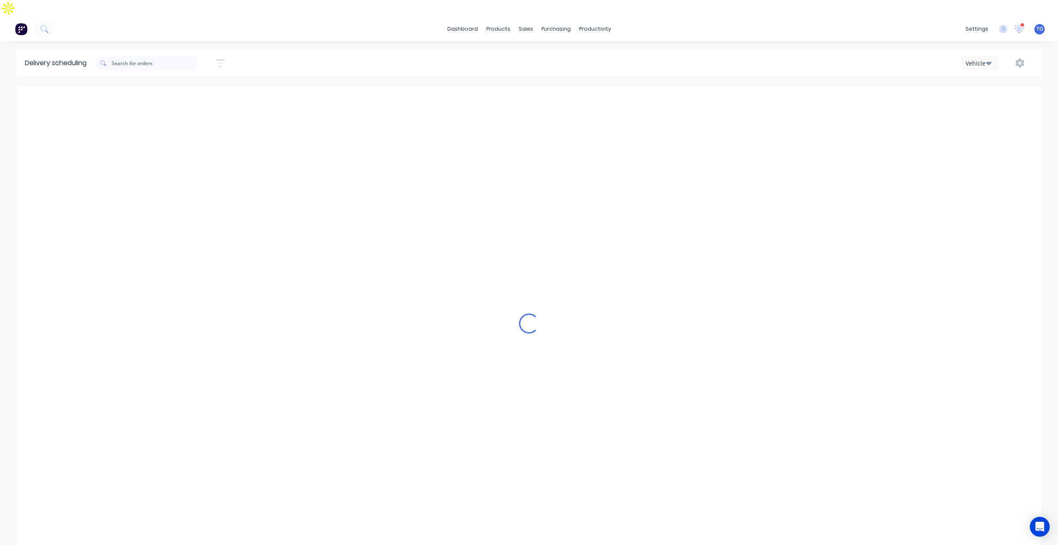
type input "Sunday - 28/09/25"
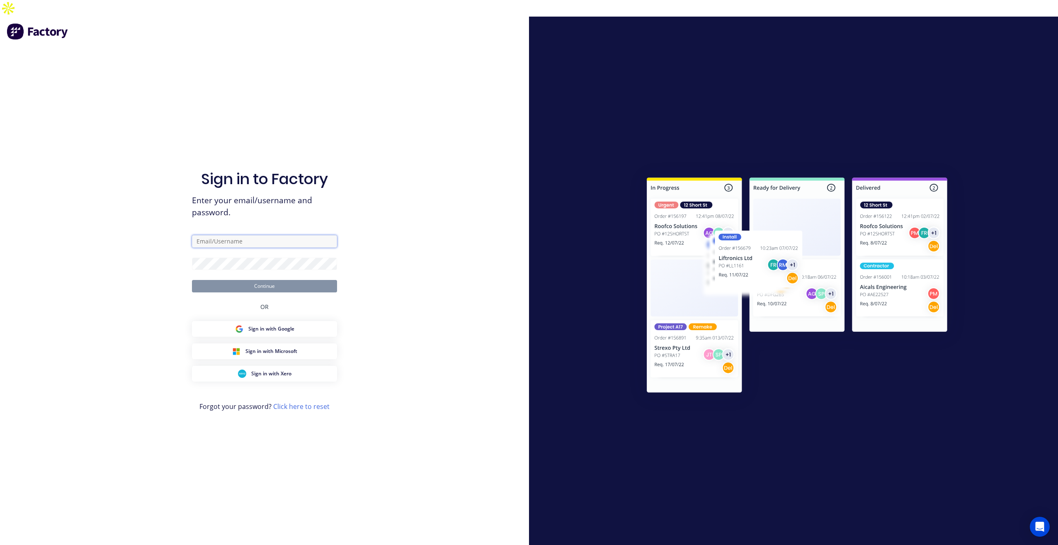
type input "tobias@vilno.com.au"
click at [264, 280] on button "Continue" at bounding box center [264, 286] width 145 height 12
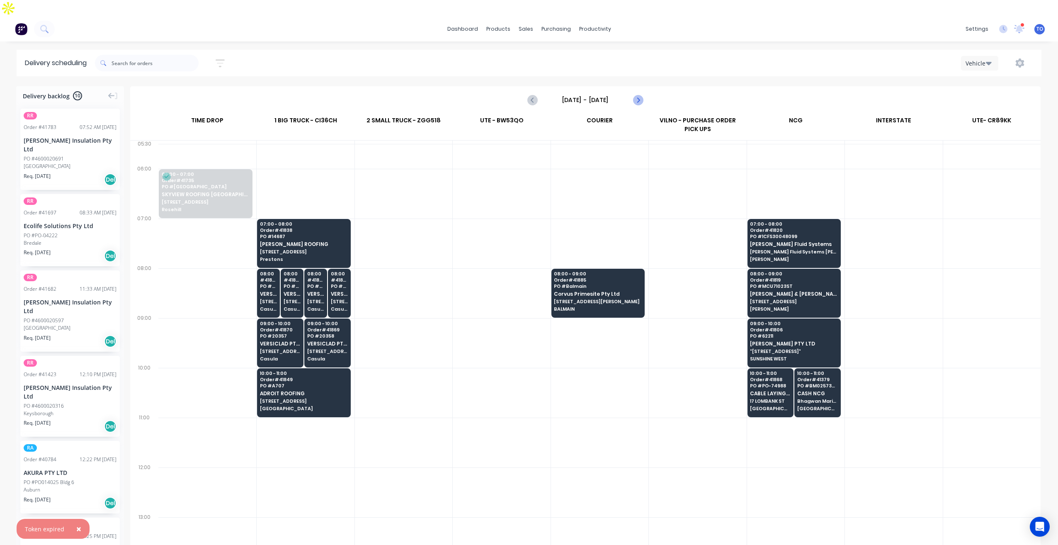
click at [637, 97] on icon "Next page" at bounding box center [638, 100] width 4 height 7
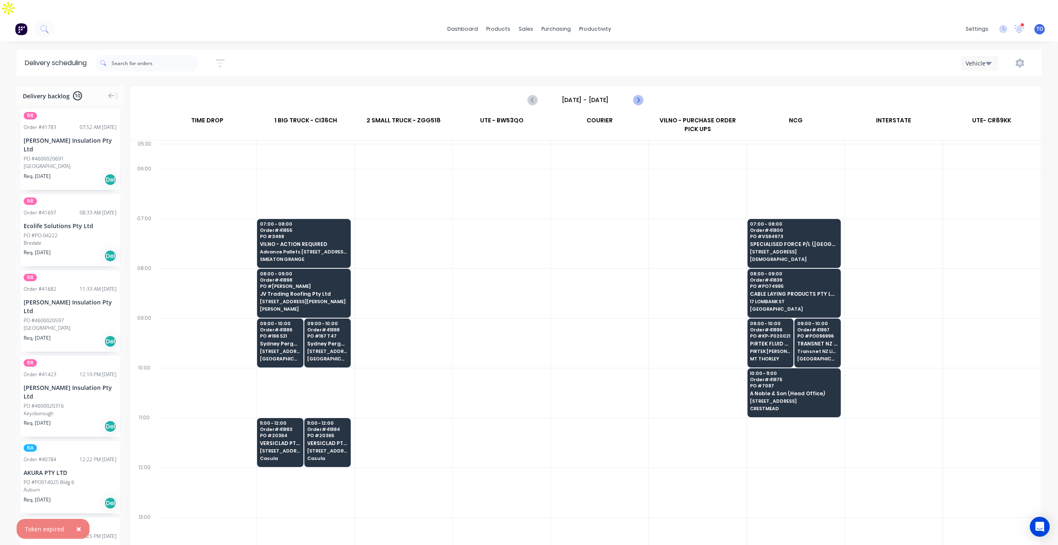
click at [637, 97] on icon "Next page" at bounding box center [638, 100] width 4 height 7
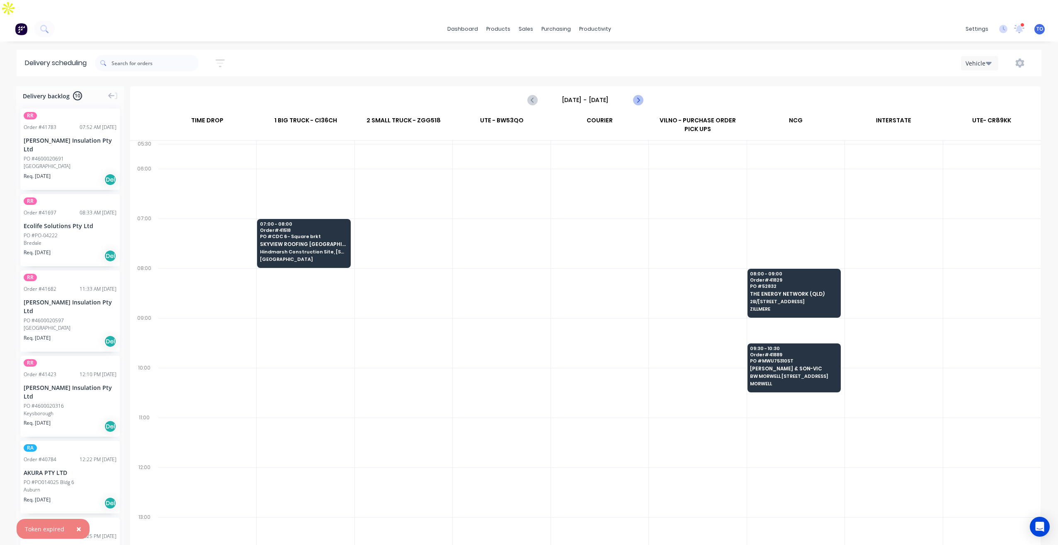
click at [637, 97] on icon "Next page" at bounding box center [638, 100] width 4 height 7
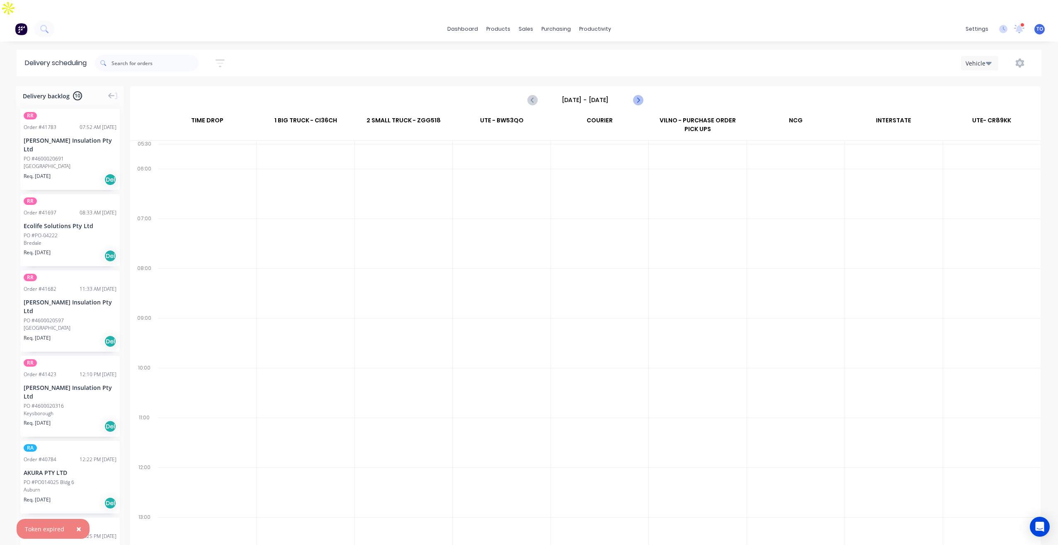
click at [637, 97] on icon "Next page" at bounding box center [638, 100] width 4 height 7
click at [647, 87] on div "Sunday - 28/09/25" at bounding box center [585, 100] width 909 height 26
click at [635, 95] on icon "Next page" at bounding box center [637, 100] width 10 height 10
type input "Monday - 29/09/25"
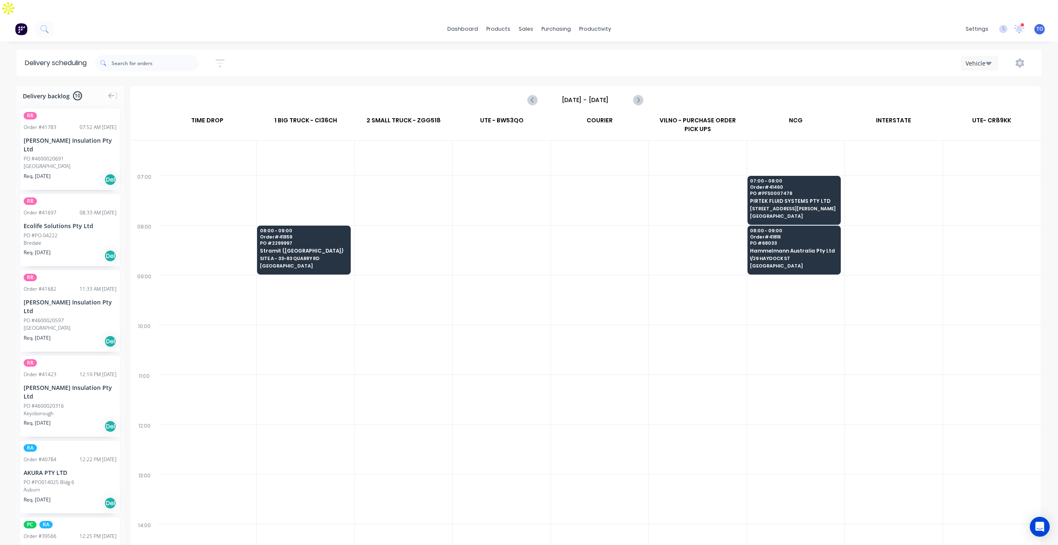
scroll to position [41, 0]
